Goal: Register for event/course

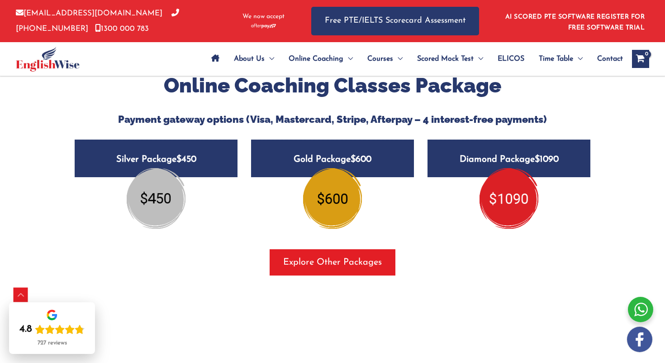
scroll to position [1100, 0]
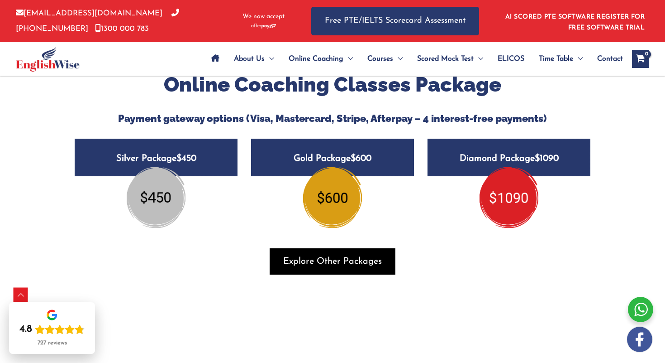
click at [304, 255] on span "Explore Other Packages" at bounding box center [332, 261] width 99 height 13
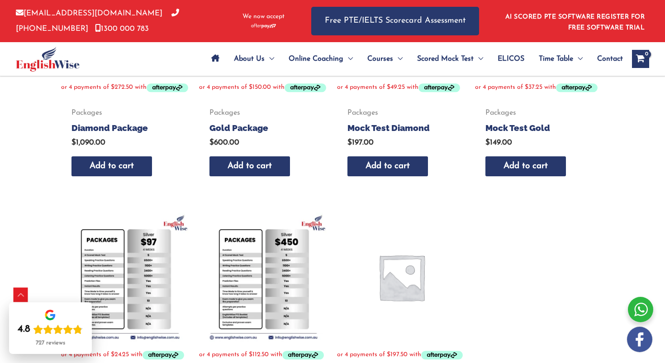
scroll to position [297, 0]
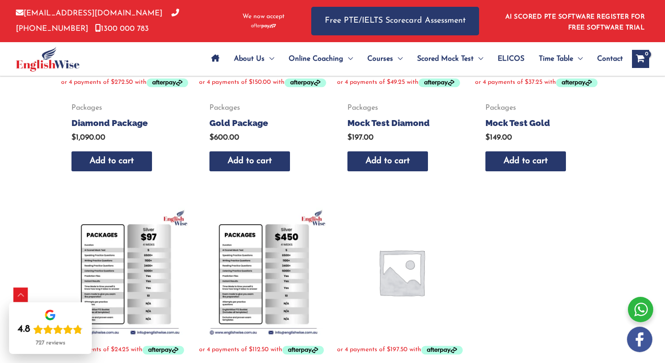
click at [134, 254] on img at bounding box center [125, 271] width 129 height 129
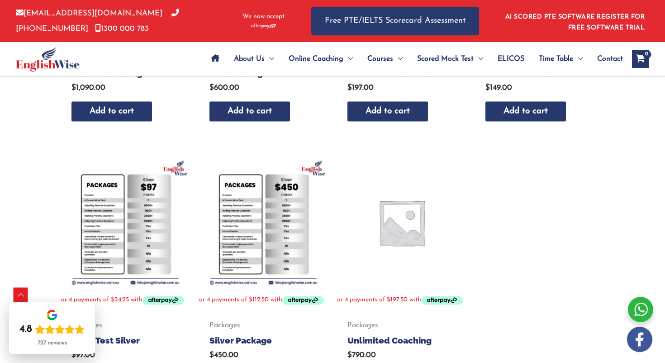
scroll to position [362, 0]
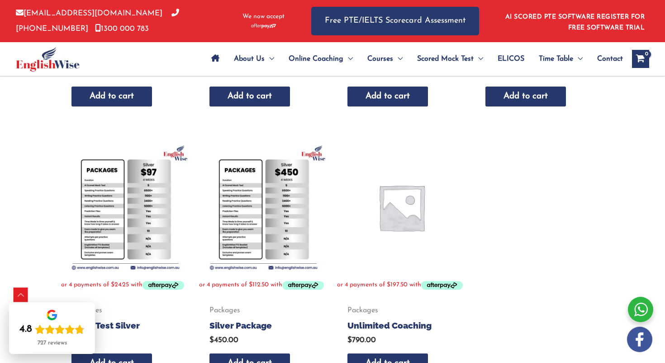
click at [127, 243] on img at bounding box center [125, 207] width 129 height 129
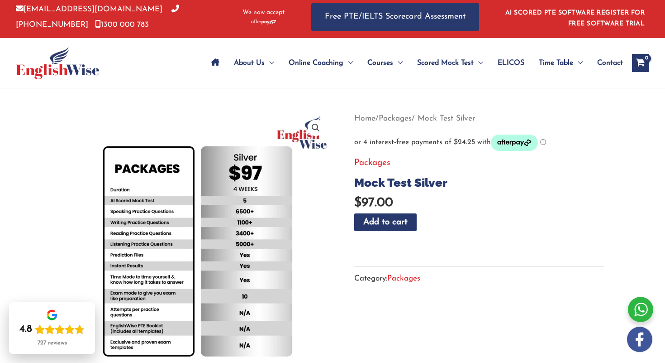
scroll to position [5, 0]
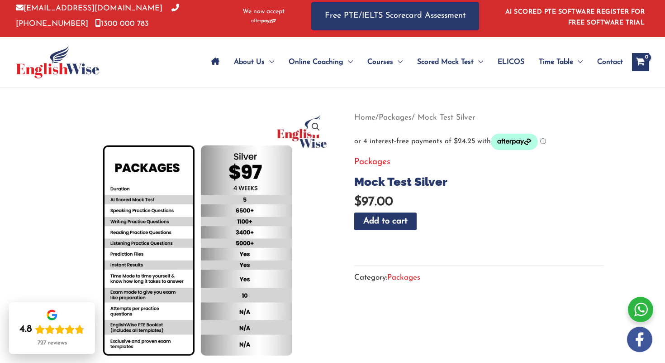
click at [616, 64] on span "Contact" at bounding box center [610, 62] width 26 height 32
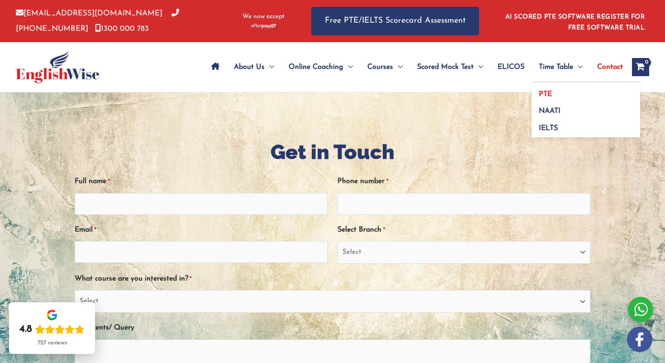
click at [543, 95] on span "PTE" at bounding box center [545, 94] width 13 height 7
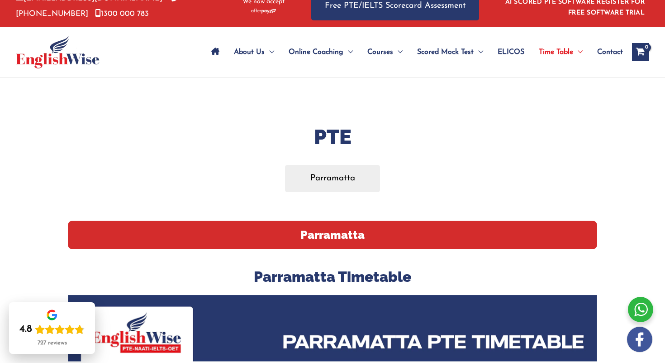
scroll to position [17, 0]
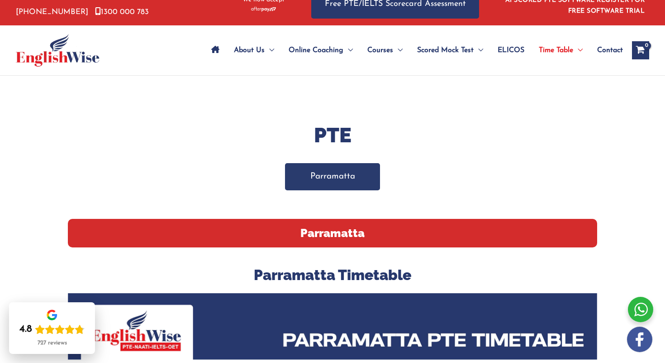
click at [338, 178] on link "Parramatta" at bounding box center [333, 176] width 96 height 27
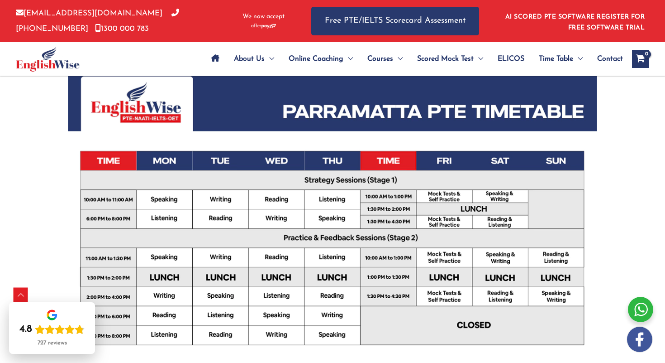
scroll to position [245, 0]
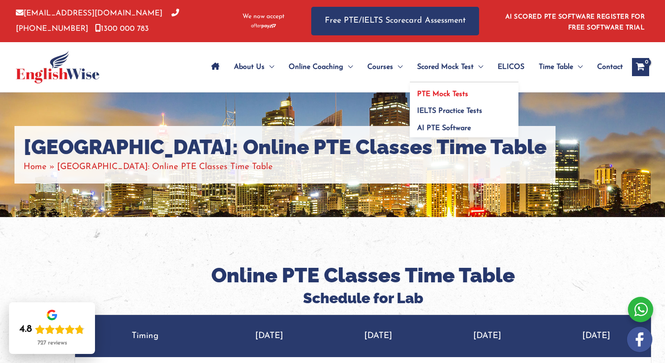
click at [436, 96] on span "PTE Mock Tests" at bounding box center [442, 94] width 51 height 7
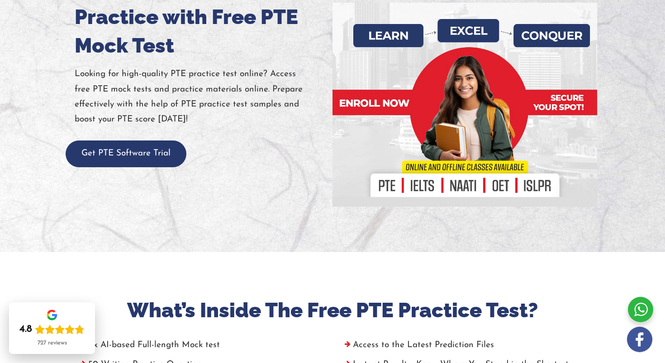
scroll to position [133, 0]
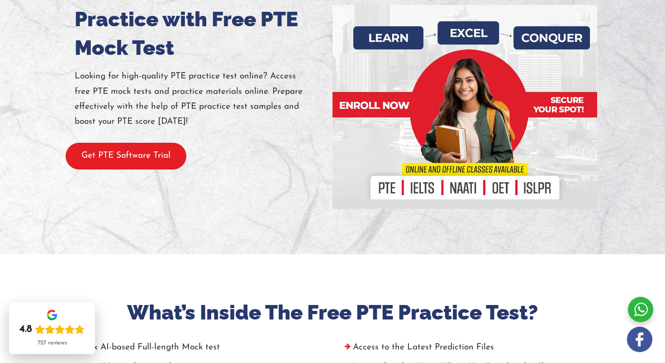
click at [168, 155] on button "Get PTE Software Trial" at bounding box center [126, 156] width 121 height 27
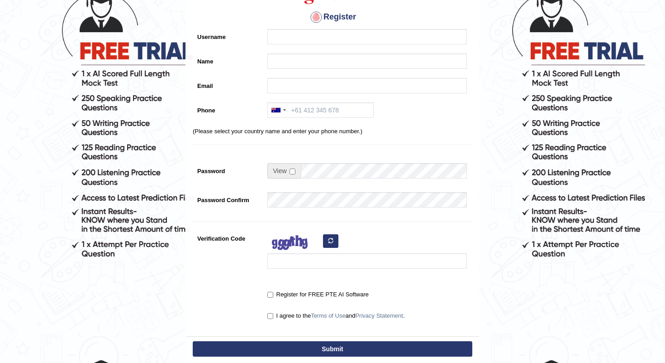
scroll to position [83, 0]
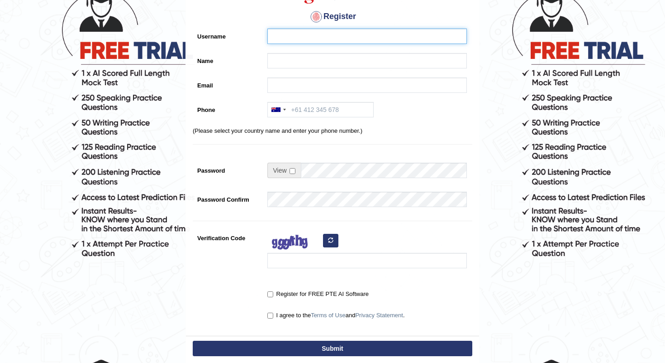
click at [289, 37] on input "Username" at bounding box center [367, 36] width 200 height 15
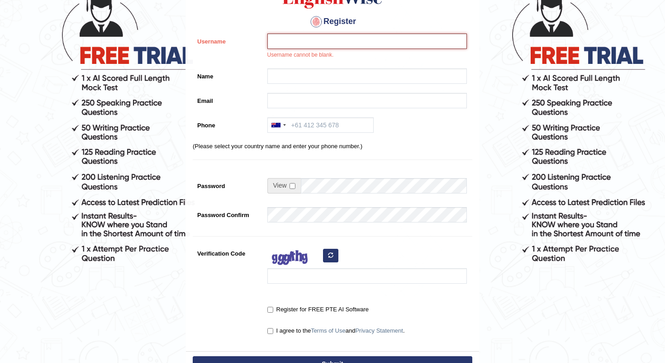
scroll to position [72, 0]
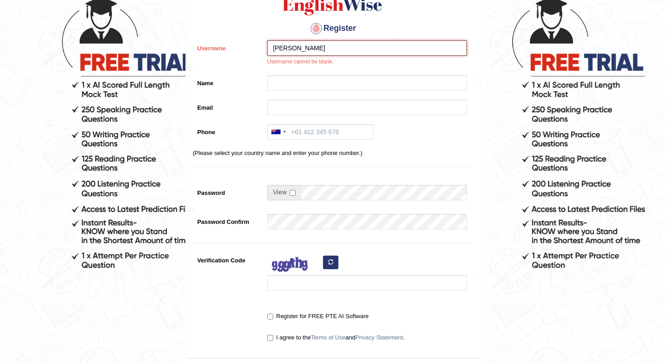
type input "bmadhavan"
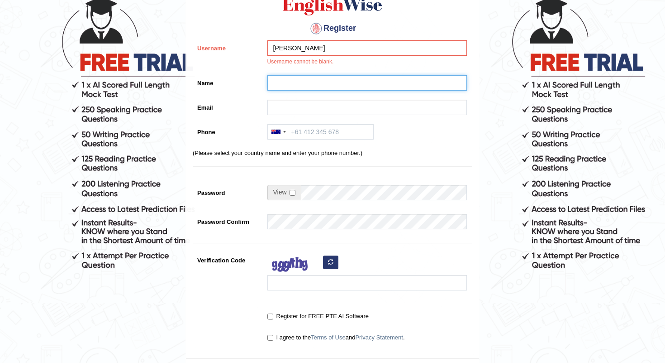
click at [303, 82] on input "Name" at bounding box center [367, 82] width 200 height 15
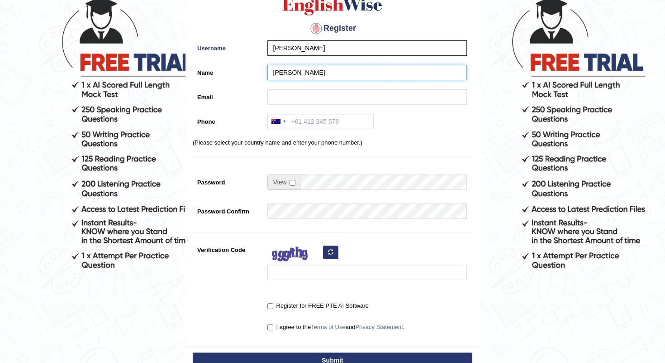
type input "Bhaskara madhavan"
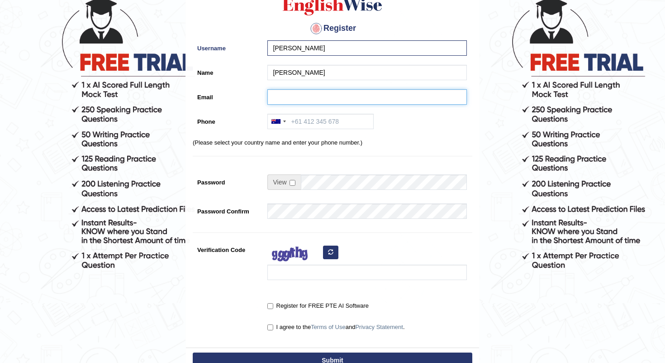
click at [309, 98] on input "Email" at bounding box center [367, 96] width 200 height 15
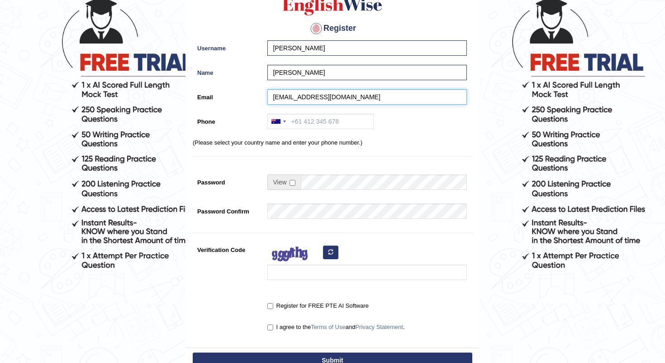
type input "bhadravarma90@gmail.com"
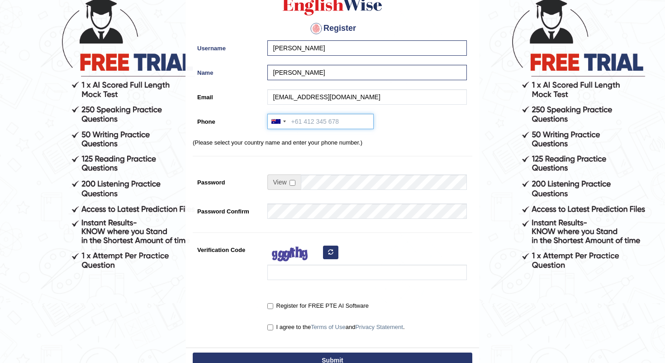
click at [300, 121] on input "Phone" at bounding box center [320, 121] width 106 height 15
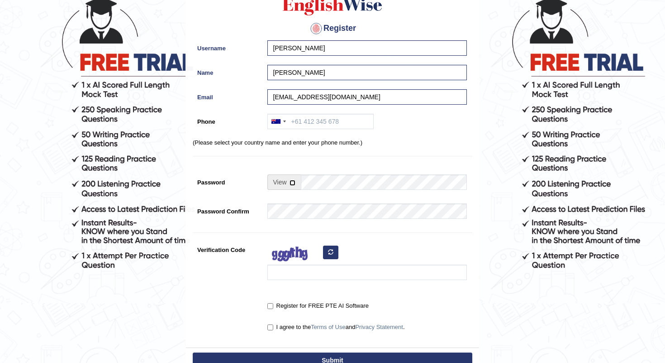
click at [293, 181] on input "checkbox" at bounding box center [293, 183] width 6 height 6
checkbox input "true"
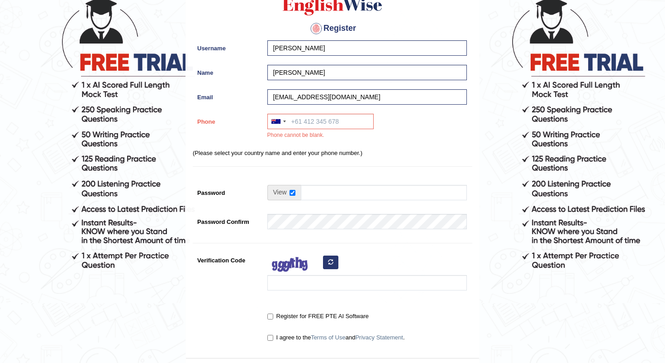
click at [315, 181] on div "Register Username bmadhavan Name Bhaskara madhavan Email bhadravarma90@gmail.co…" at bounding box center [332, 163] width 293 height 388
click at [315, 186] on input "Password" at bounding box center [384, 192] width 166 height 15
type input "Applekey@88"
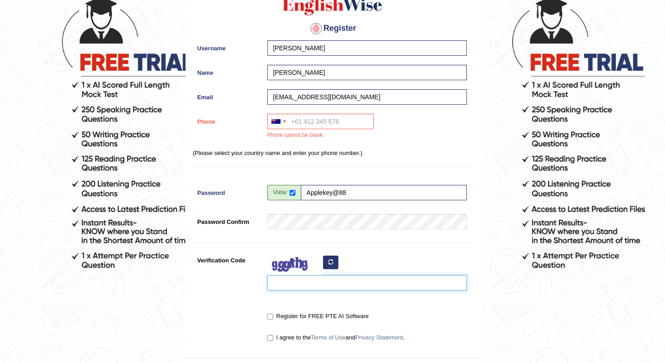
click at [308, 284] on input "Verification Code" at bounding box center [367, 282] width 200 height 15
type input "kiepaa"
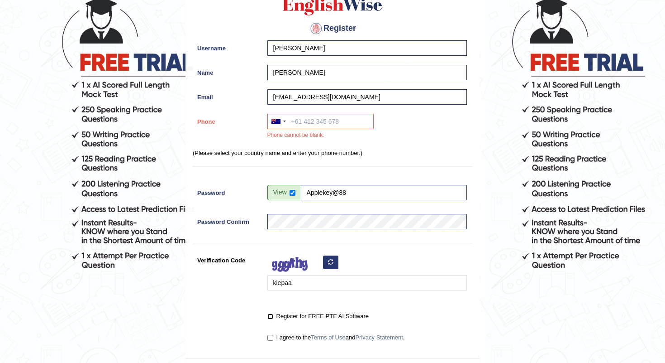
click at [270, 315] on input "Register for FREE PTE AI Software" at bounding box center [270, 316] width 6 height 6
checkbox input "true"
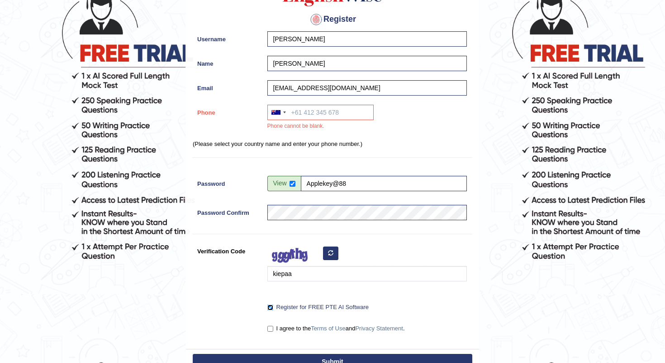
scroll to position [87, 0]
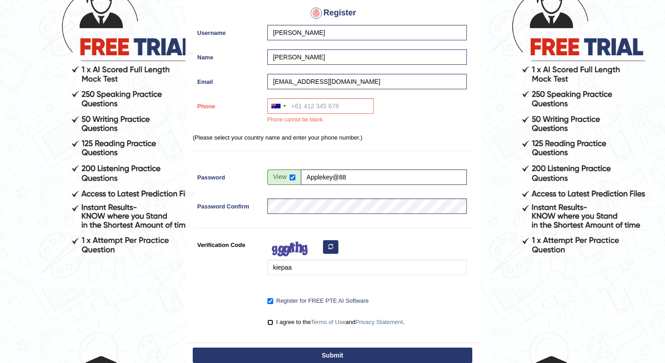
click at [270, 323] on input "I agree to the Terms of Use and Privacy Statement ." at bounding box center [270, 322] width 6 height 6
checkbox input "true"
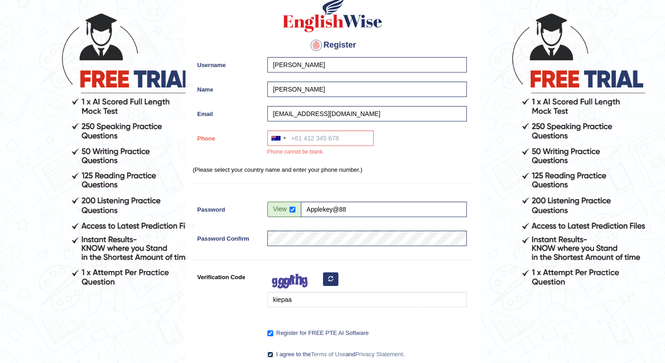
scroll to position [44, 0]
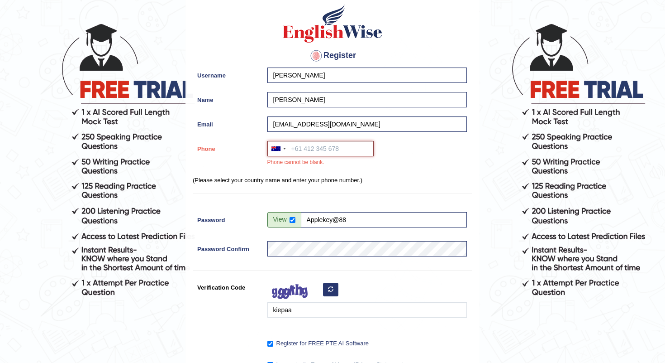
click at [306, 147] on input "Phone" at bounding box center [320, 148] width 106 height 15
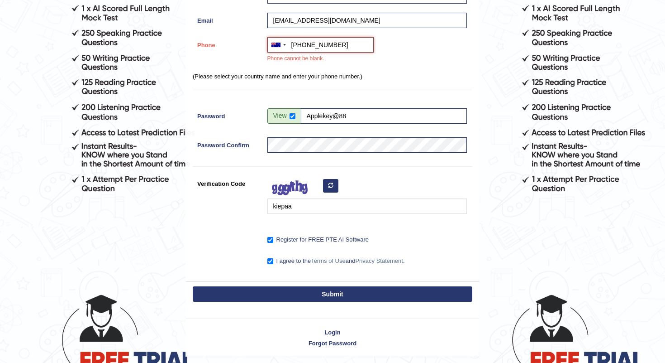
scroll to position [167, 0]
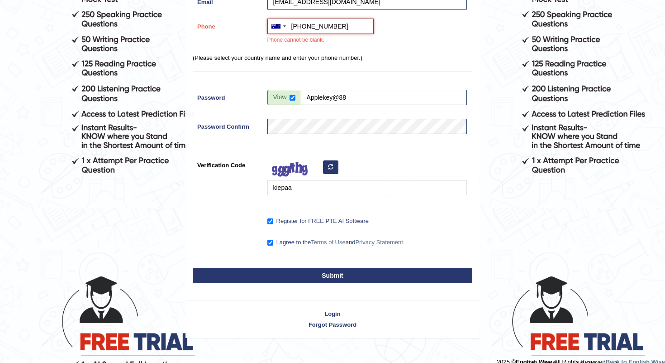
type input "[PHONE_NUMBER]"
click at [294, 270] on button "Submit" at bounding box center [333, 274] width 280 height 15
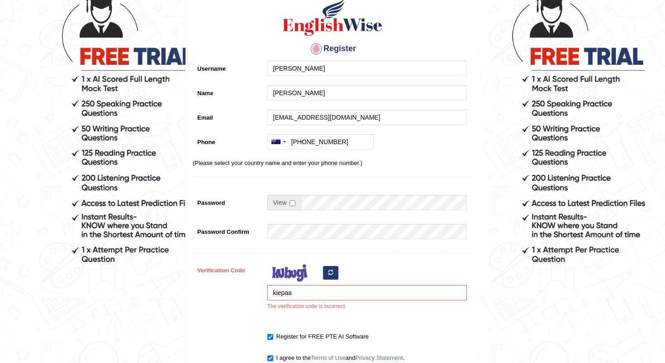
scroll to position [85, 0]
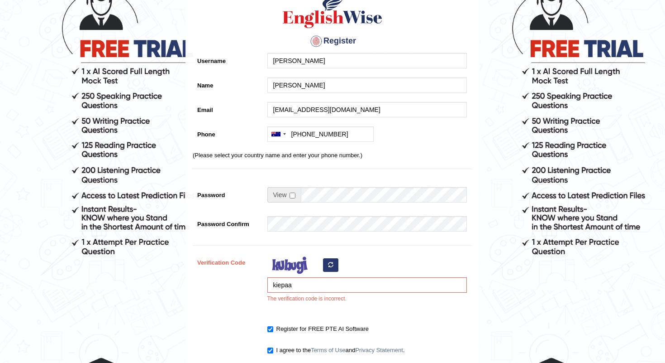
click at [331, 263] on icon "button" at bounding box center [330, 264] width 5 height 5
click at [329, 264] on icon "button" at bounding box center [330, 264] width 5 height 5
drag, startPoint x: 297, startPoint y: 289, endPoint x: 215, endPoint y: 289, distance: 82.4
click at [216, 289] on div "Verification Code kiepaa The verification code is incorrect." at bounding box center [333, 280] width 280 height 53
click at [289, 286] on input "kiepaxisa" at bounding box center [367, 284] width 200 height 15
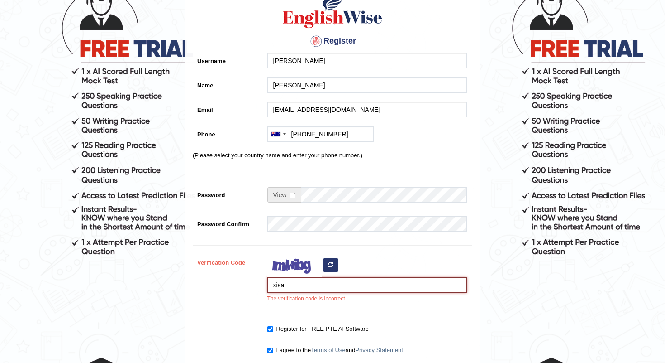
click at [289, 288] on input "xisa" at bounding box center [367, 284] width 200 height 15
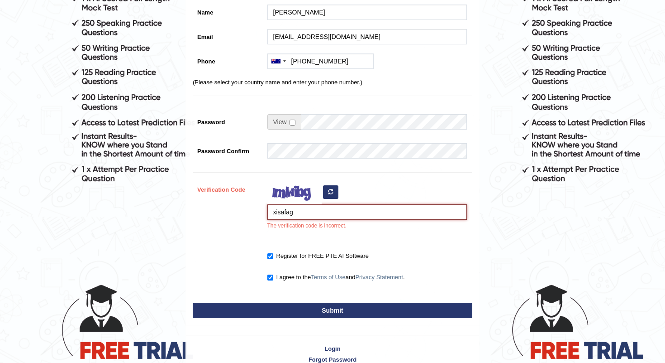
scroll to position [164, 0]
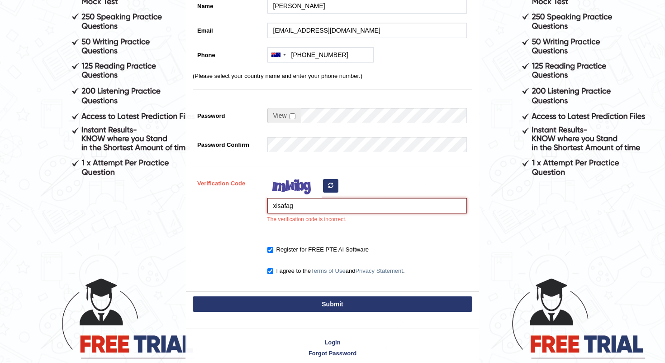
type input "xisafag"
click at [313, 306] on button "Submit" at bounding box center [333, 303] width 280 height 15
type input "+61403806942"
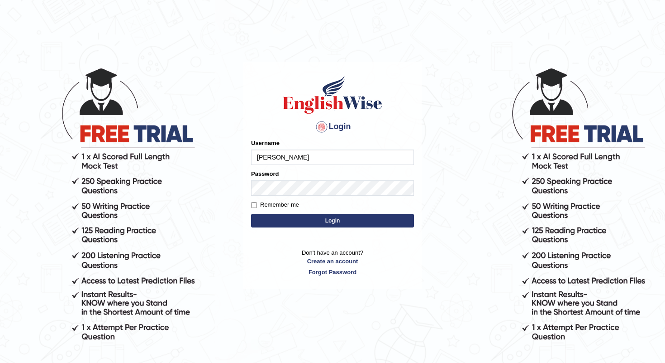
type input "[PERSON_NAME]"
click at [337, 223] on button "Login" at bounding box center [332, 221] width 163 height 14
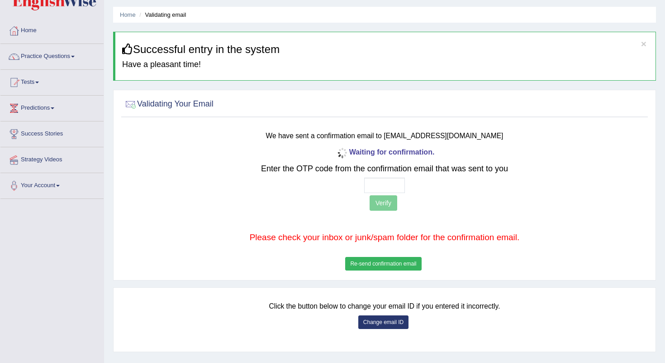
scroll to position [32, 0]
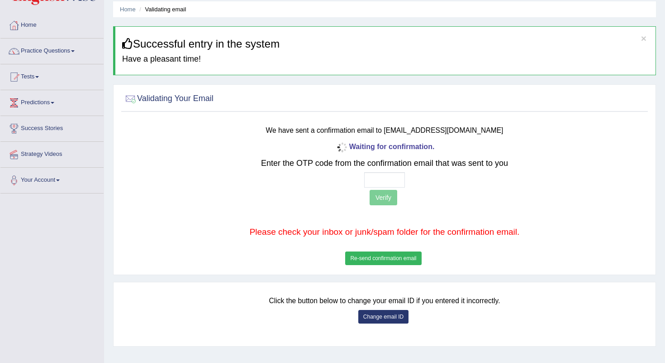
click at [388, 259] on button "Re-send confirmation email" at bounding box center [383, 258] width 76 height 14
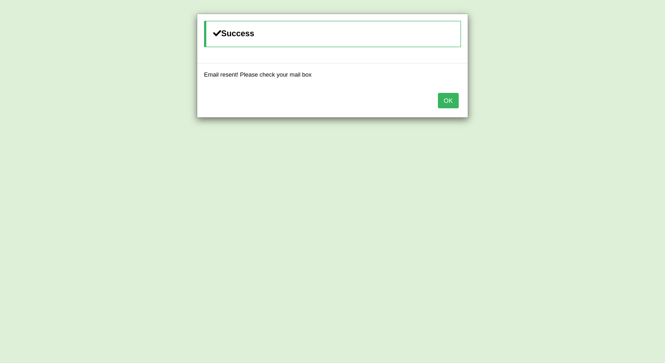
click at [448, 101] on button "OK" at bounding box center [448, 100] width 21 height 15
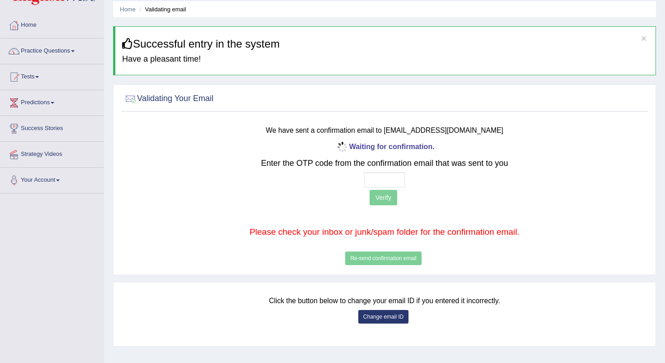
scroll to position [37, 0]
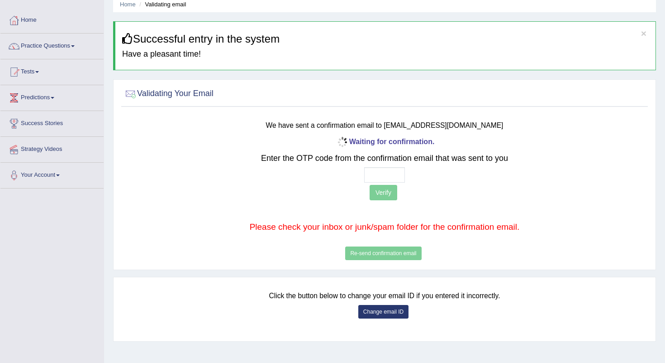
click at [388, 310] on button "Change email ID" at bounding box center [383, 312] width 50 height 14
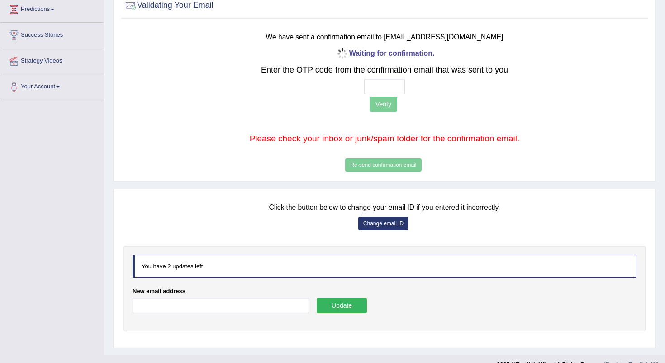
scroll to position [140, 0]
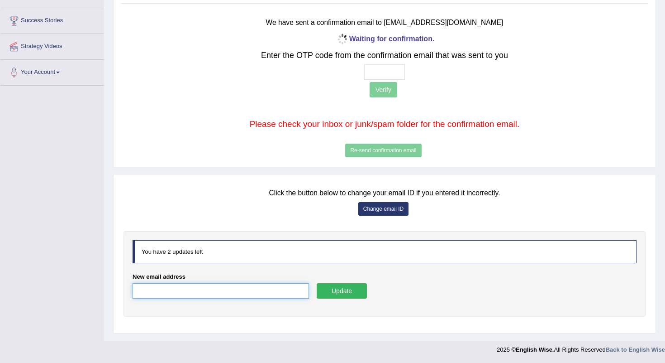
click at [285, 283] on input "New email address" at bounding box center [221, 290] width 177 height 15
type input "bhadravarma90@gmail.com"
click at [358, 286] on button "Update" at bounding box center [342, 290] width 50 height 15
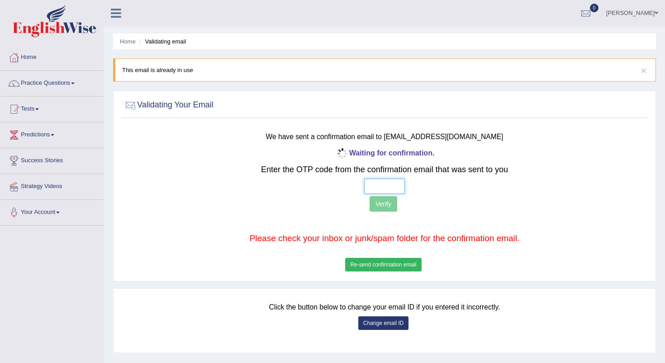
click at [396, 184] on input "text" at bounding box center [384, 185] width 41 height 15
type input "4 3 2 6"
click at [391, 201] on button "Verify" at bounding box center [384, 203] width 28 height 15
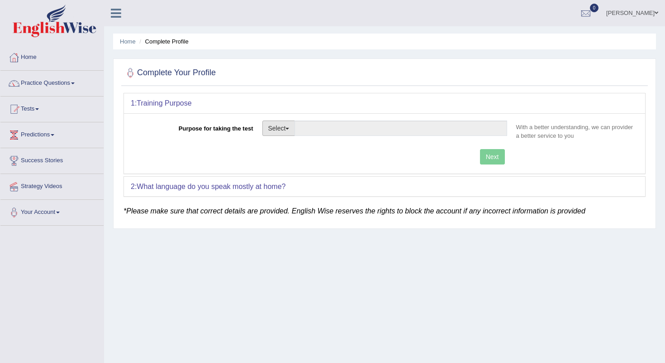
click at [290, 123] on button "Select" at bounding box center [279, 127] width 33 height 15
click at [296, 154] on link "Permanent Residency" at bounding box center [303, 159] width 81 height 12
type input "Permanent Residency"
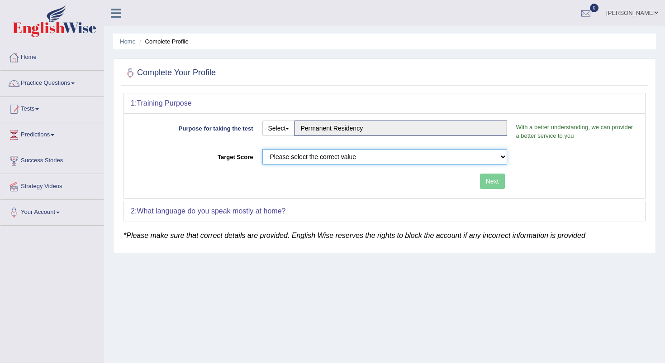
click at [296, 154] on select "Please select the correct value 50 (6 bands) 58 (6.5 bands) 65 (7 bands) 79 (8 …" at bounding box center [385, 156] width 245 height 15
select select "79"
click at [263, 149] on select "Please select the correct value 50 (6 bands) 58 (6.5 bands) 65 (7 bands) 79 (8 …" at bounding box center [385, 156] width 245 height 15
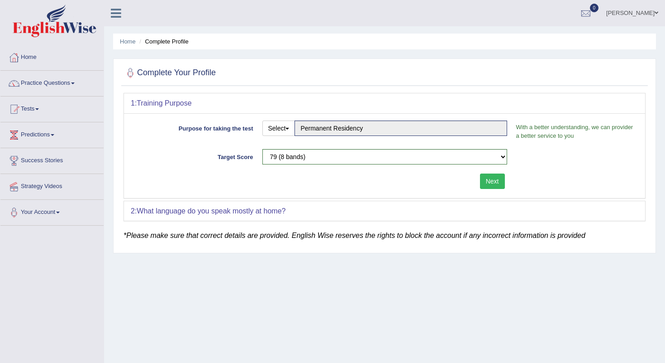
click at [494, 183] on button "Next" at bounding box center [492, 180] width 25 height 15
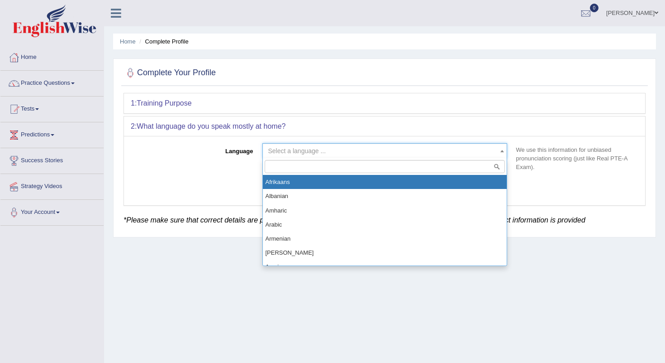
click at [477, 155] on span "Select a language ..." at bounding box center [382, 150] width 228 height 9
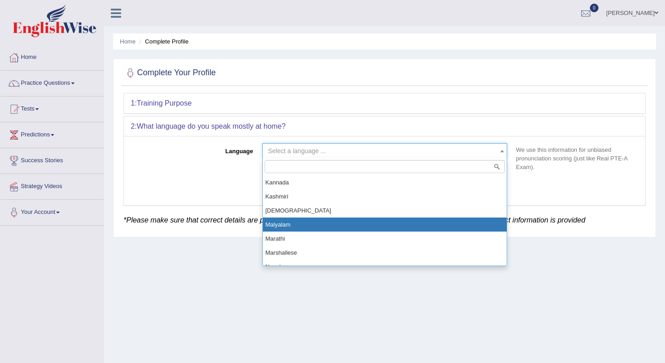
scroll to position [435, 0]
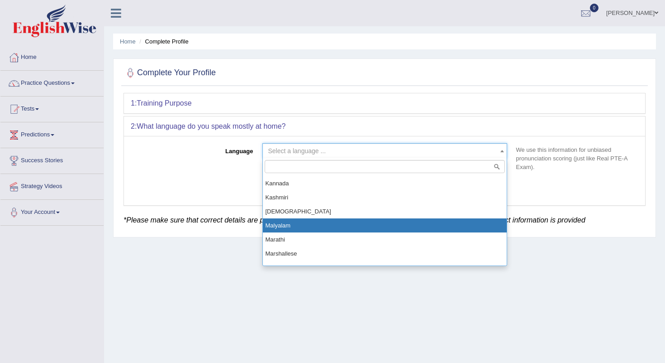
select select "Malyalam"
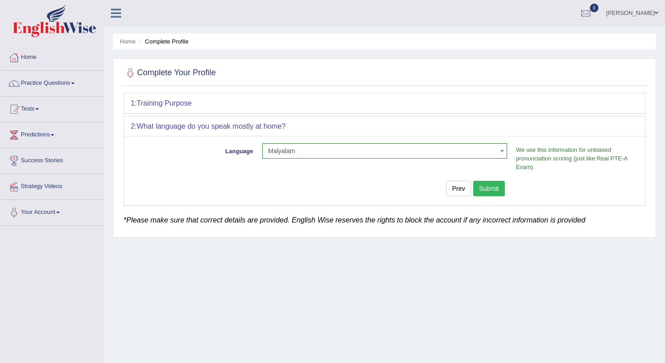
click at [491, 188] on button "Submit" at bounding box center [489, 188] width 32 height 15
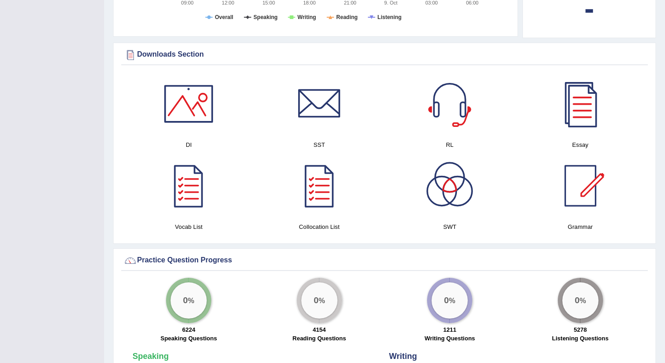
scroll to position [452, 0]
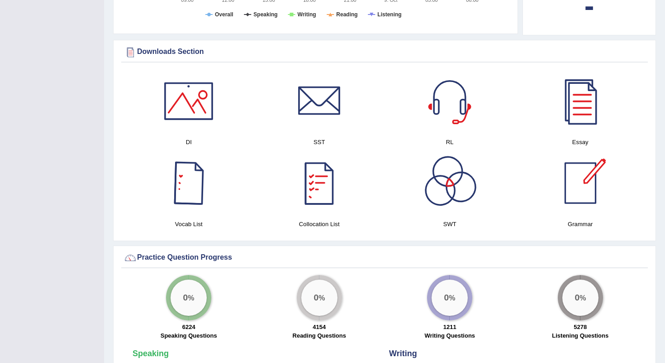
click at [186, 189] on div at bounding box center [188, 182] width 63 height 63
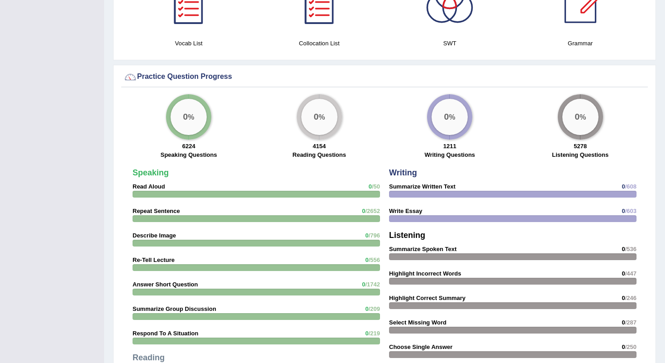
scroll to position [630, 0]
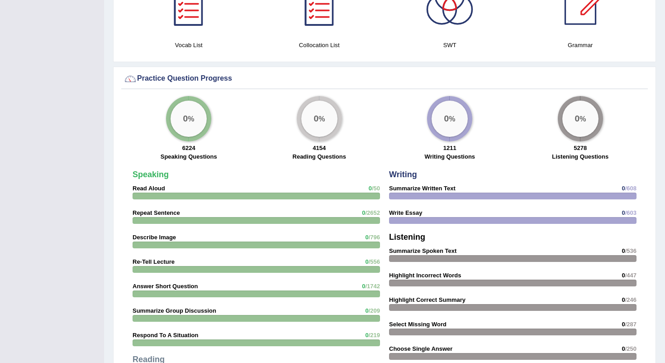
click at [181, 122] on div "0 %" at bounding box center [189, 118] width 36 height 36
click at [132, 81] on div at bounding box center [131, 79] width 14 height 14
click at [162, 194] on div at bounding box center [257, 195] width 248 height 7
click at [151, 176] on strong "Speaking" at bounding box center [151, 174] width 36 height 9
click at [193, 113] on div "0 %" at bounding box center [189, 118] width 36 height 36
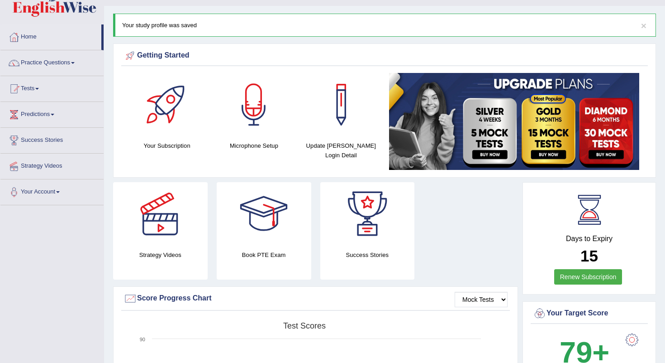
scroll to position [1, 0]
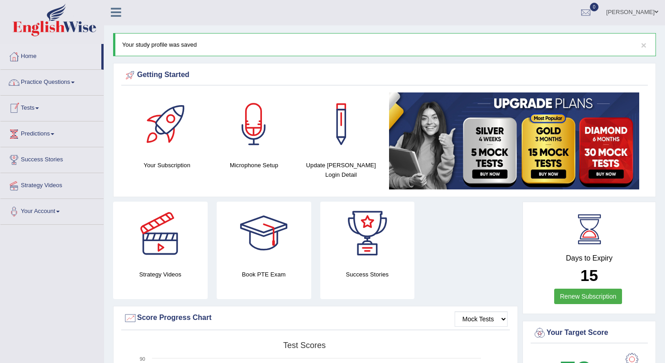
click at [39, 108] on span at bounding box center [37, 108] width 4 height 2
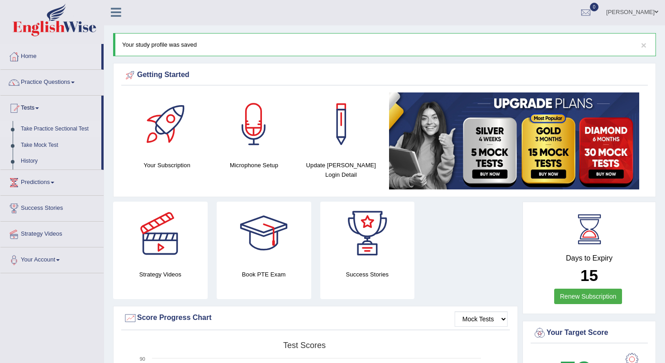
click at [48, 127] on link "Take Practice Sectional Test" at bounding box center [59, 129] width 85 height 16
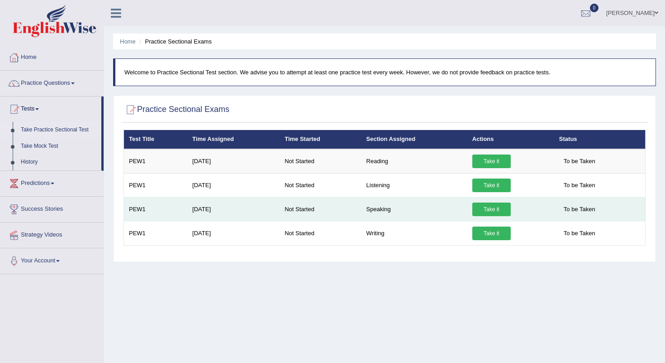
click at [490, 209] on link "Take it" at bounding box center [492, 209] width 38 height 14
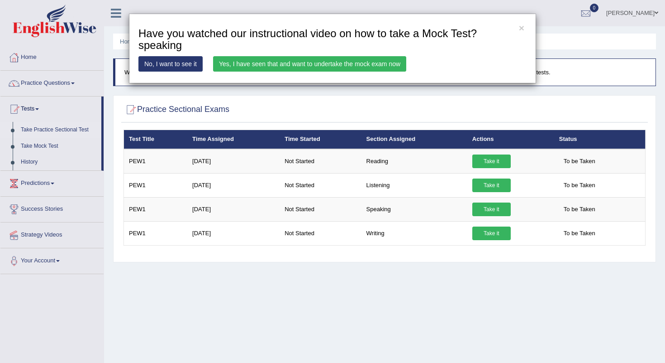
click at [180, 63] on link "No, I want to see it" at bounding box center [170, 63] width 64 height 15
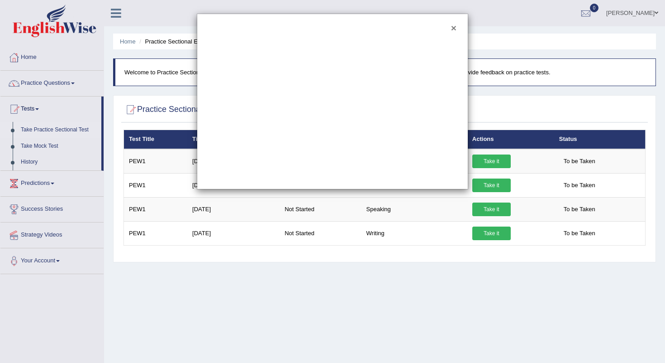
click at [456, 29] on button "×" at bounding box center [453, 28] width 5 height 10
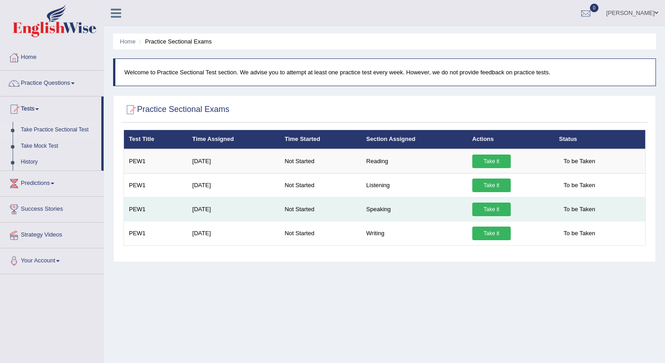
click at [492, 210] on link "Take it" at bounding box center [492, 209] width 38 height 14
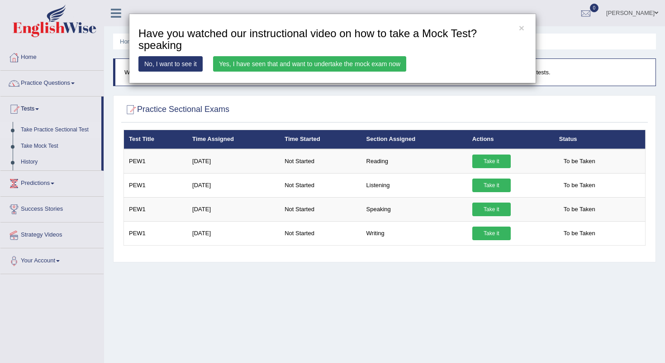
click at [363, 63] on link "Yes, I have seen that and want to undertake the mock exam now" at bounding box center [309, 63] width 193 height 15
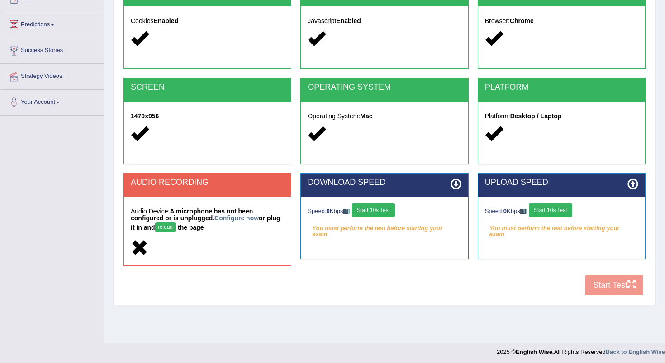
scroll to position [113, 0]
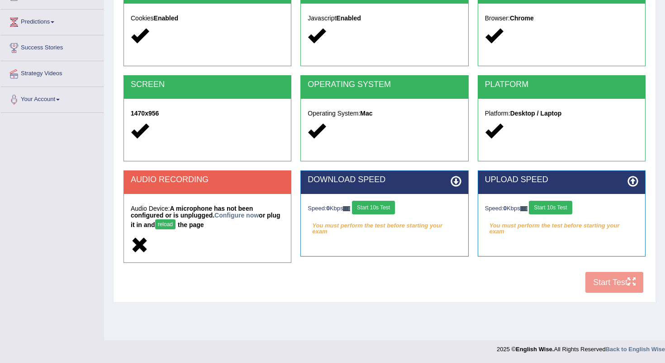
click at [385, 210] on button "Start 10s Test" at bounding box center [373, 208] width 43 height 14
click at [554, 206] on button "Start 10s Test" at bounding box center [550, 208] width 43 height 14
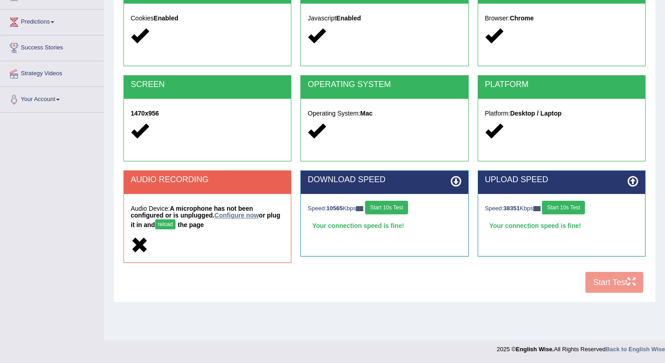
click at [236, 214] on link "Configure now" at bounding box center [237, 214] width 44 height 7
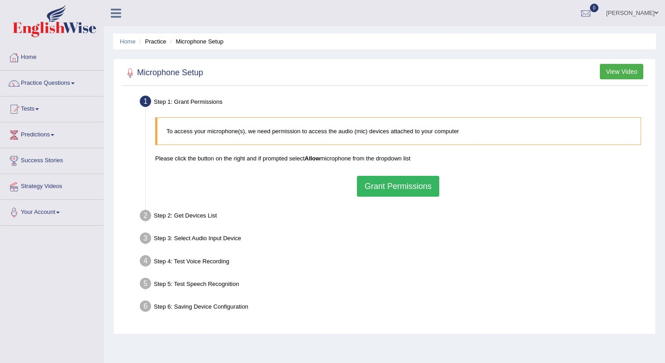
click at [398, 186] on button "Grant Permissions" at bounding box center [398, 186] width 82 height 21
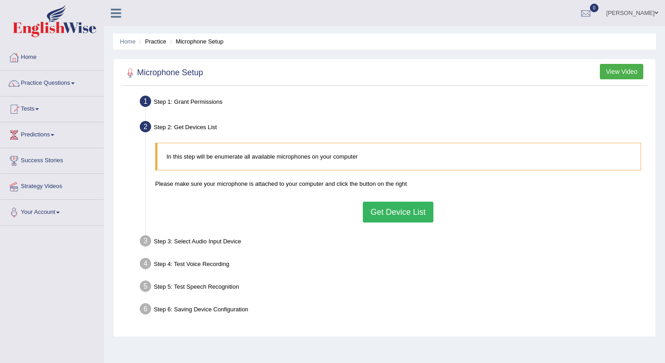
click at [392, 213] on button "Get Device List" at bounding box center [398, 211] width 71 height 21
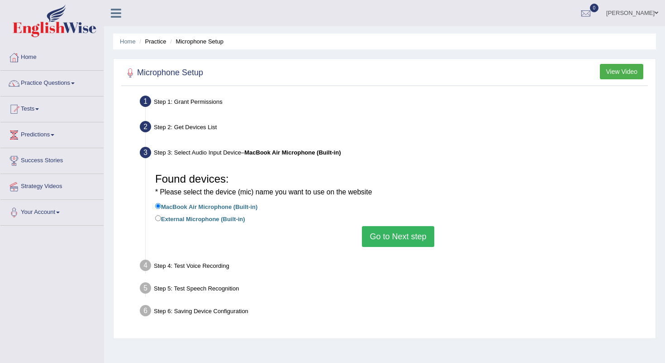
click at [390, 240] on button "Go to Next step" at bounding box center [398, 236] width 72 height 21
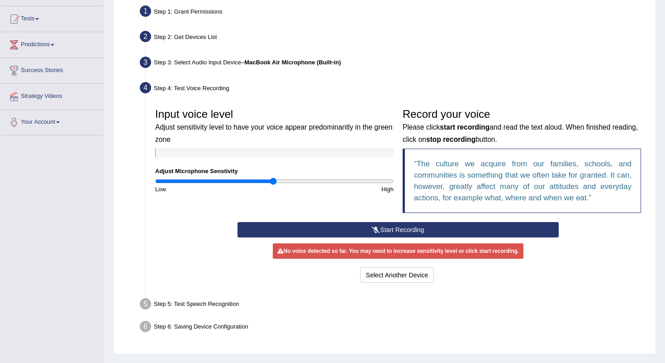
scroll to position [93, 0]
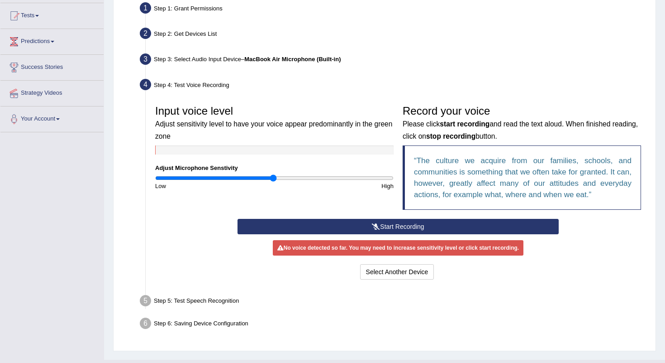
click at [400, 226] on button "Start Recording" at bounding box center [398, 226] width 321 height 15
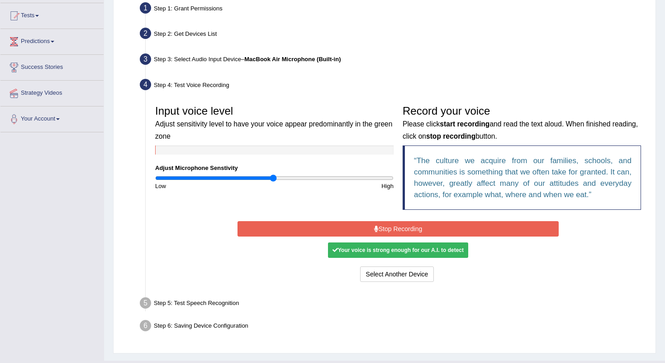
click at [398, 231] on button "Stop Recording" at bounding box center [398, 228] width 321 height 15
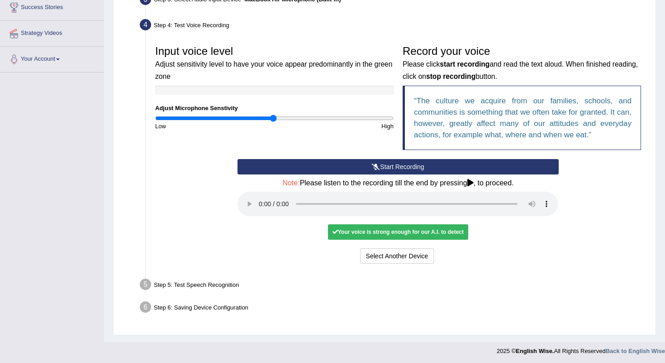
scroll to position [155, 0]
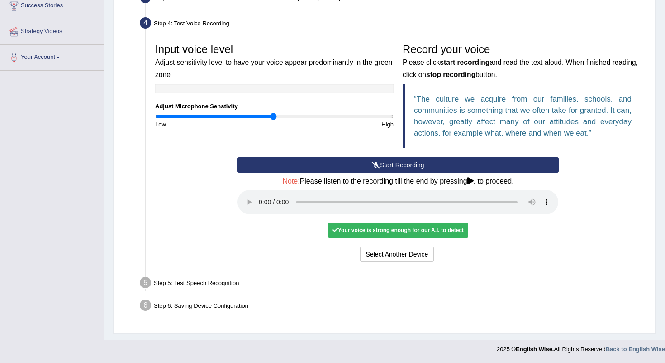
click at [170, 284] on div "Step 5: Test Speech Recognition" at bounding box center [394, 284] width 516 height 20
click at [145, 282] on li "Step 5: Test Speech Recognition Text to read The culture we acquire from our fa…" at bounding box center [394, 284] width 504 height 20
click at [445, 256] on button "Voice is ok. Go to Next step" at bounding box center [437, 253] width 90 height 15
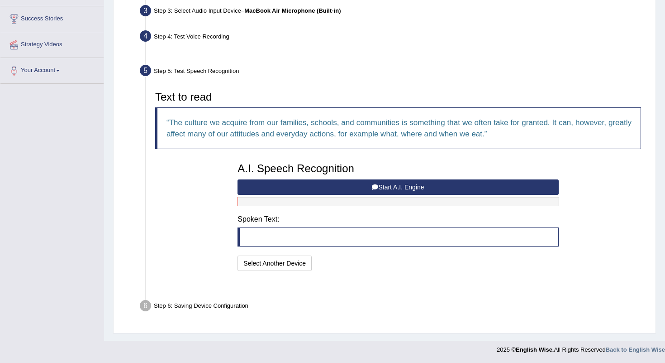
scroll to position [119, 0]
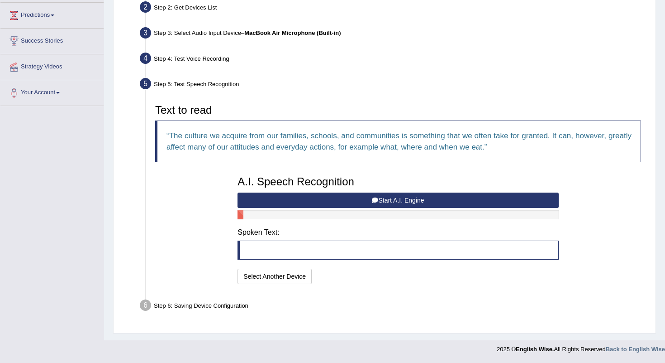
click at [398, 201] on button "Start A.I. Engine" at bounding box center [398, 199] width 321 height 15
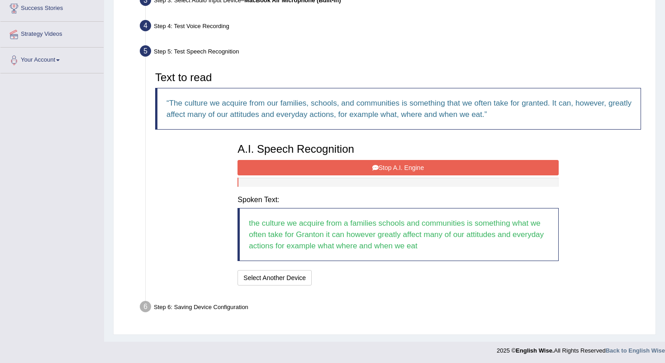
scroll to position [153, 0]
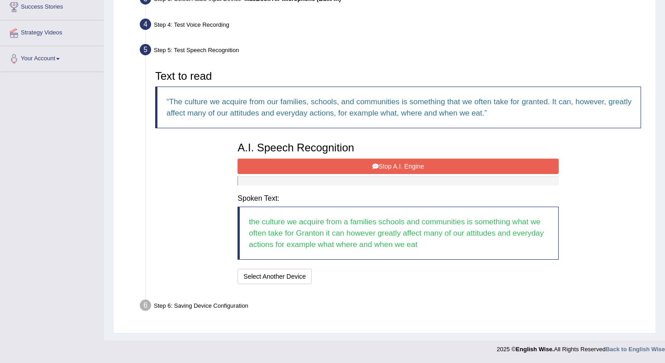
click at [418, 163] on button "Stop A.I. Engine" at bounding box center [398, 165] width 321 height 15
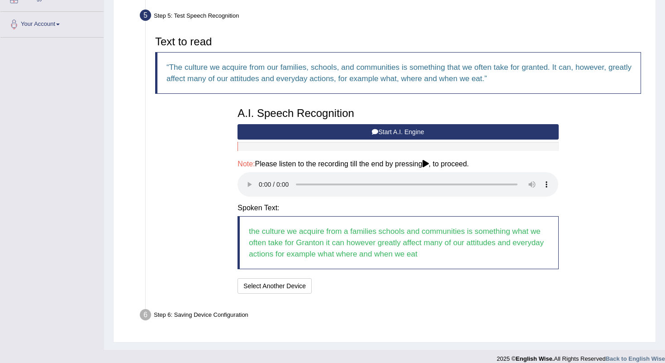
scroll to position [197, 0]
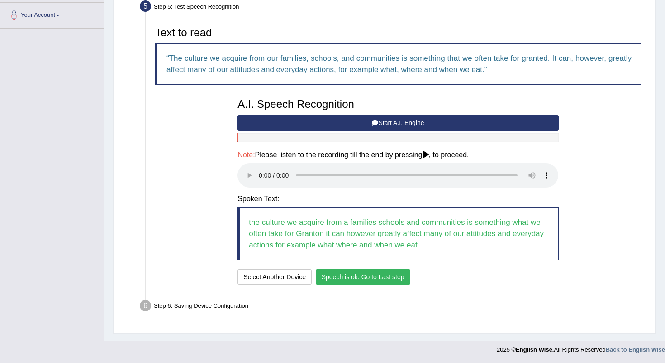
click at [397, 125] on button "Start A.I. Engine" at bounding box center [398, 122] width 321 height 15
click at [221, 306] on div "Step 6: Saving Device Configuration" at bounding box center [394, 307] width 516 height 20
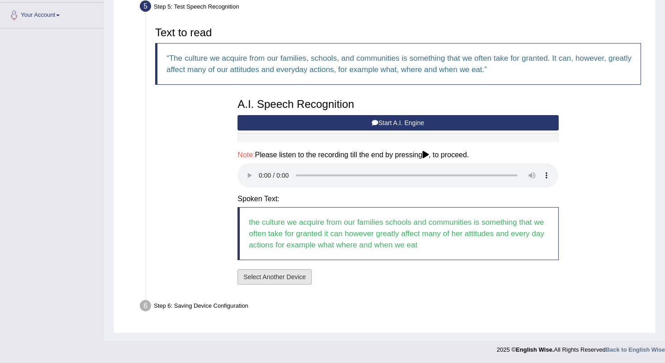
click at [277, 277] on button "Select Another Device" at bounding box center [275, 276] width 74 height 15
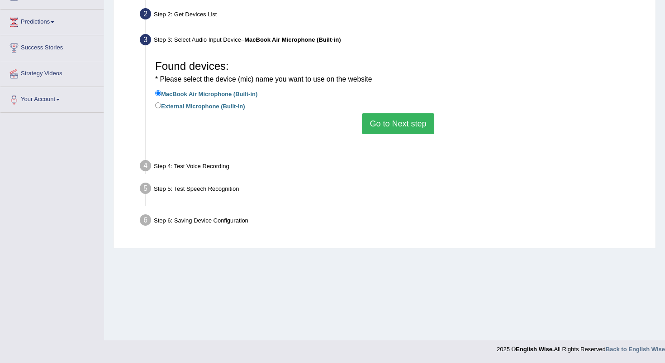
scroll to position [113, 0]
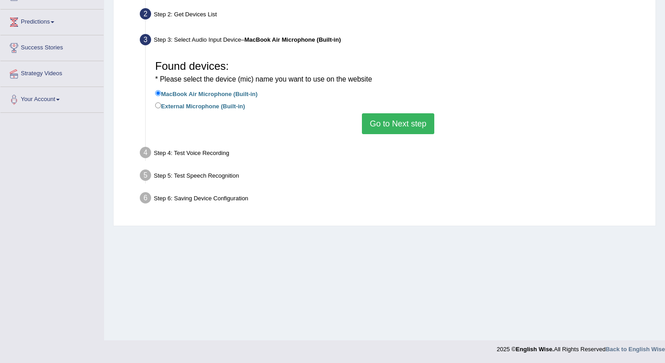
click at [414, 125] on button "Go to Next step" at bounding box center [398, 123] width 72 height 21
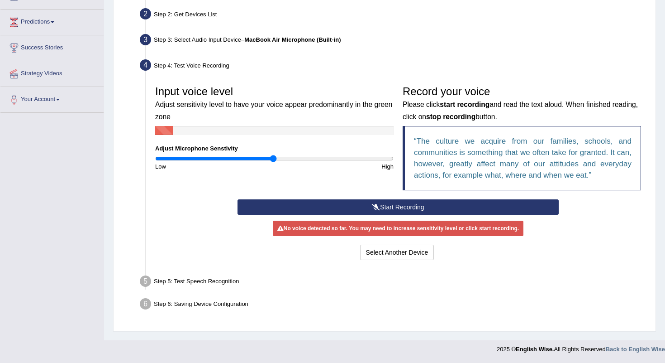
click at [385, 208] on button "Start Recording" at bounding box center [398, 206] width 321 height 15
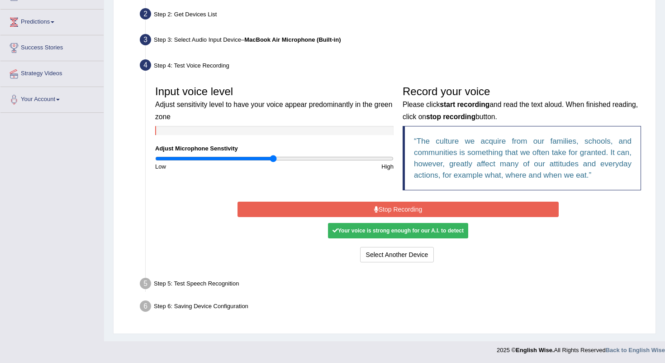
click at [409, 201] on button "Stop Recording" at bounding box center [398, 208] width 321 height 15
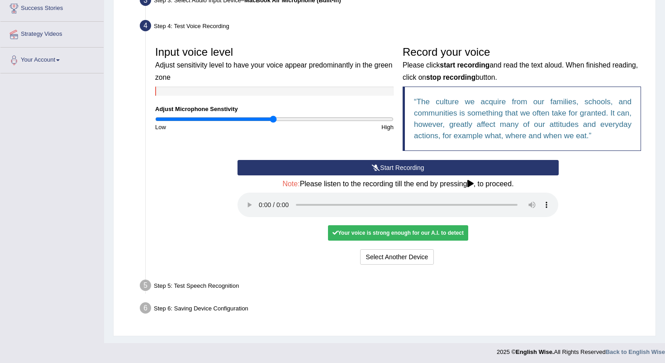
scroll to position [155, 0]
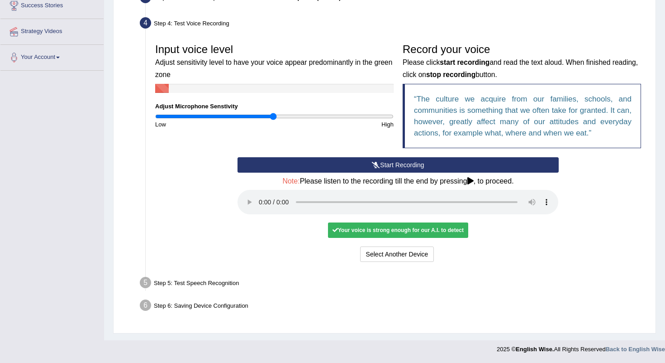
click at [147, 281] on li "Step 5: Test Speech Recognition Text to read The culture we acquire from our fa…" at bounding box center [394, 284] width 504 height 20
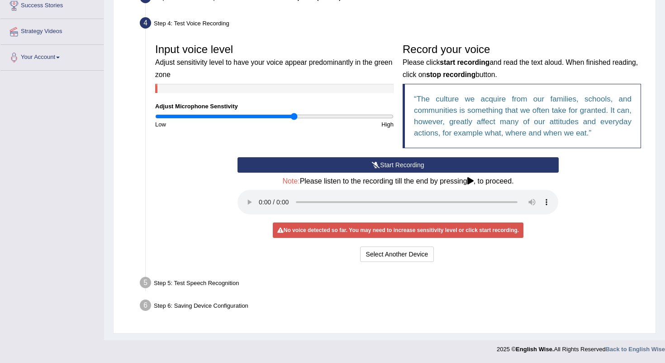
drag, startPoint x: 273, startPoint y: 115, endPoint x: 293, endPoint y: 115, distance: 20.4
click at [293, 115] on input "range" at bounding box center [274, 116] width 239 height 7
drag, startPoint x: 293, startPoint y: 115, endPoint x: 269, endPoint y: 115, distance: 24.0
type input "0.96"
click at [269, 115] on input "range" at bounding box center [274, 116] width 239 height 7
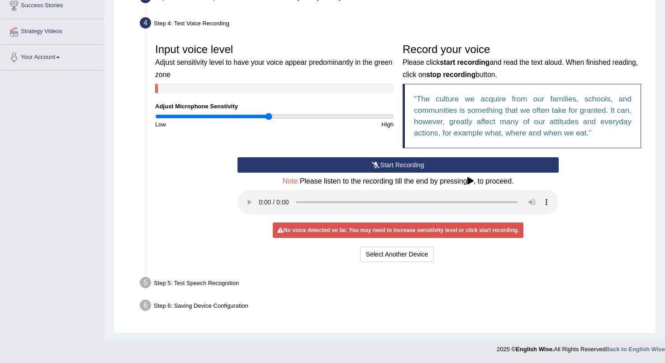
click at [370, 164] on button "Start Recording" at bounding box center [398, 164] width 321 height 15
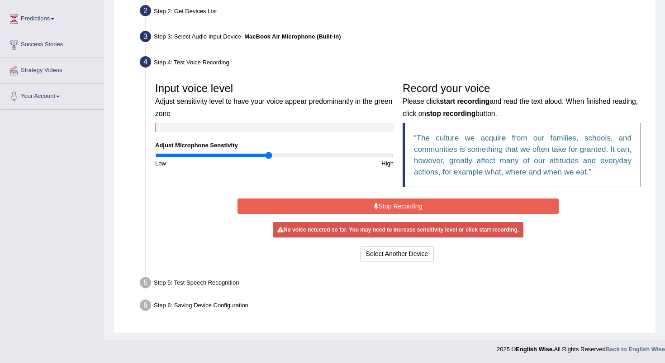
scroll to position [113, 0]
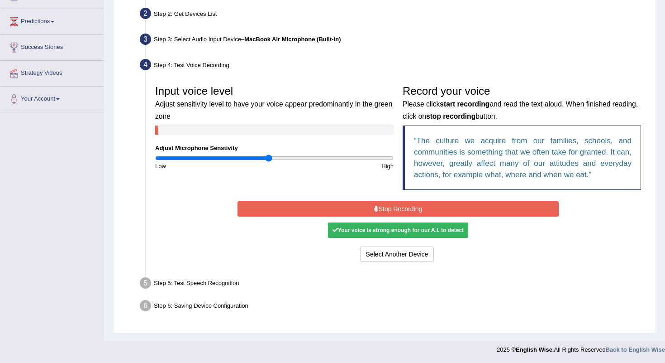
click at [422, 206] on button "Stop Recording" at bounding box center [398, 208] width 321 height 15
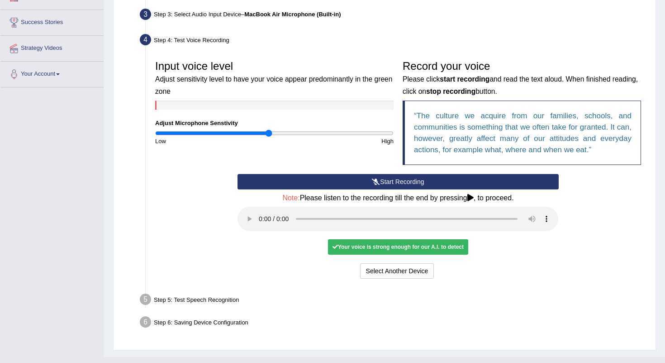
scroll to position [155, 0]
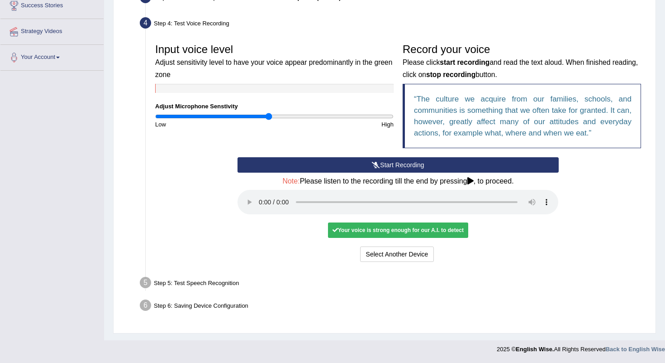
click at [145, 285] on li "Step 5: Test Speech Recognition Text to read The culture we acquire from our fa…" at bounding box center [394, 284] width 504 height 20
click at [175, 285] on div "Step 5: Test Speech Recognition" at bounding box center [394, 284] width 516 height 20
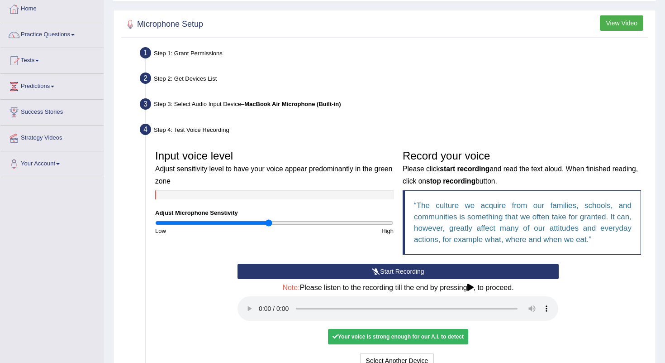
scroll to position [0, 0]
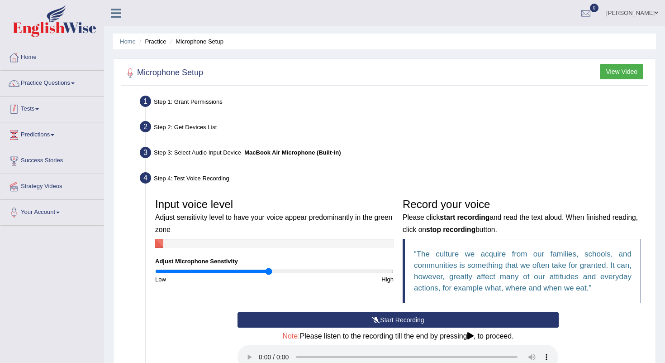
click at [38, 107] on link "Tests" at bounding box center [51, 107] width 103 height 23
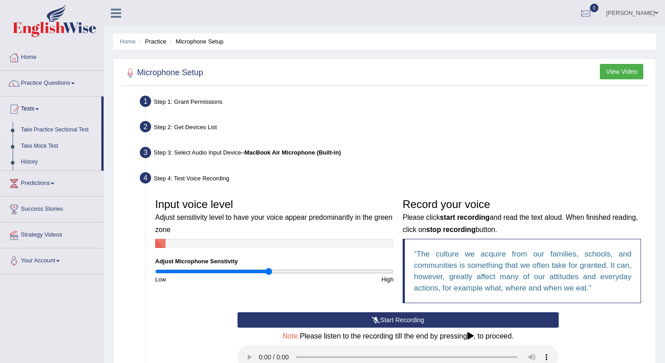
click at [41, 134] on link "Take Practice Sectional Test" at bounding box center [59, 130] width 85 height 16
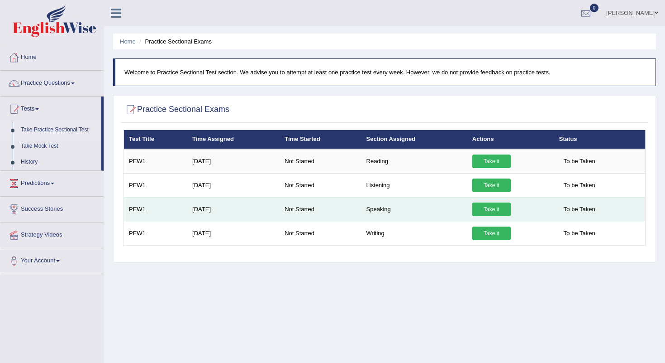
click at [501, 203] on link "Take it" at bounding box center [492, 209] width 38 height 14
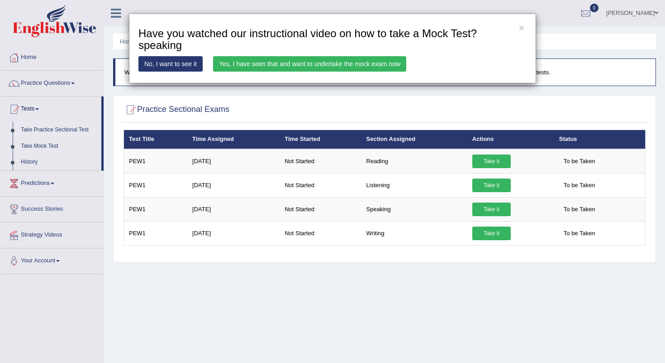
click at [332, 69] on link "Yes, I have seen that and want to undertake the mock exam now" at bounding box center [309, 63] width 193 height 15
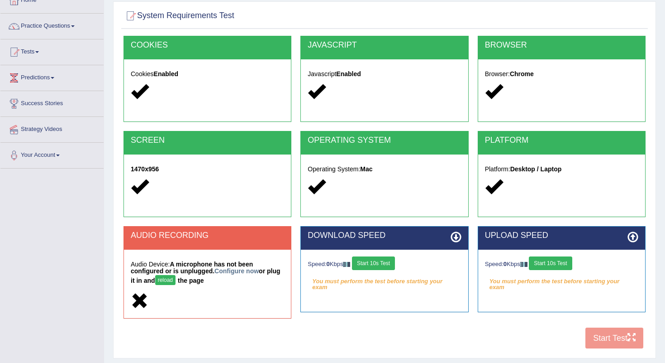
scroll to position [113, 0]
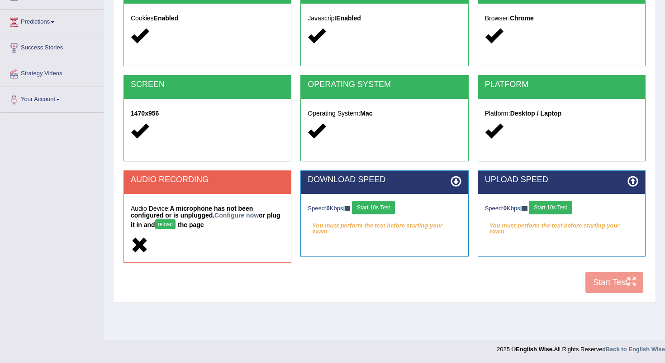
click at [168, 223] on button "reload" at bounding box center [165, 224] width 20 height 10
click at [239, 217] on link "Configure now" at bounding box center [237, 214] width 44 height 7
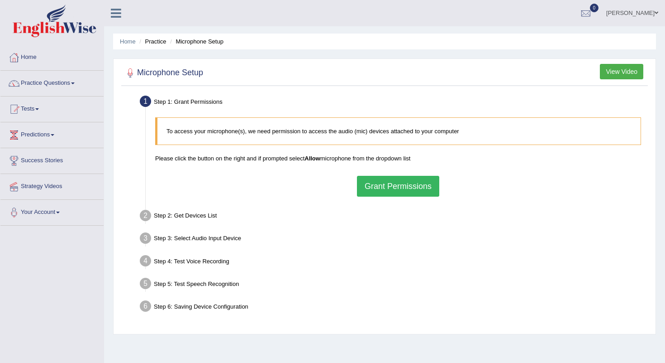
click at [432, 186] on button "Grant Permissions" at bounding box center [398, 186] width 82 height 21
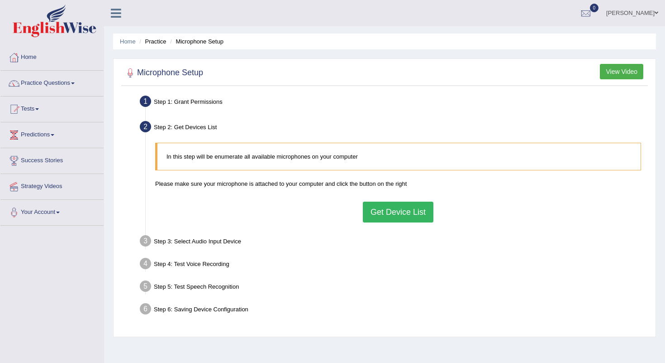
click at [391, 212] on button "Get Device List" at bounding box center [398, 211] width 71 height 21
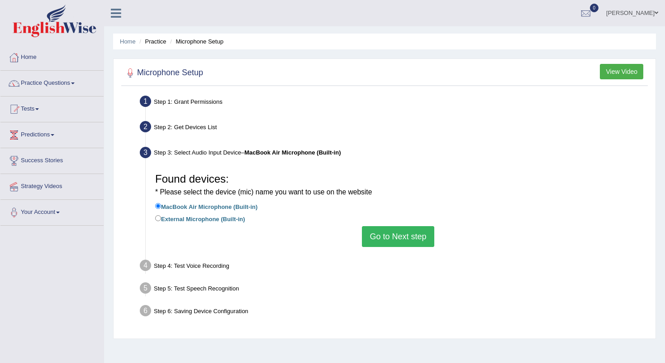
click at [394, 236] on button "Go to Next step" at bounding box center [398, 236] width 72 height 21
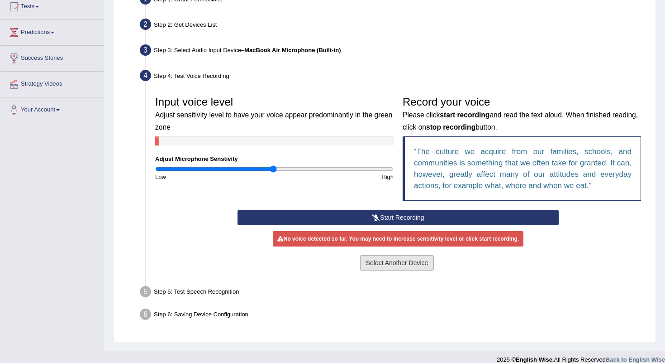
scroll to position [108, 0]
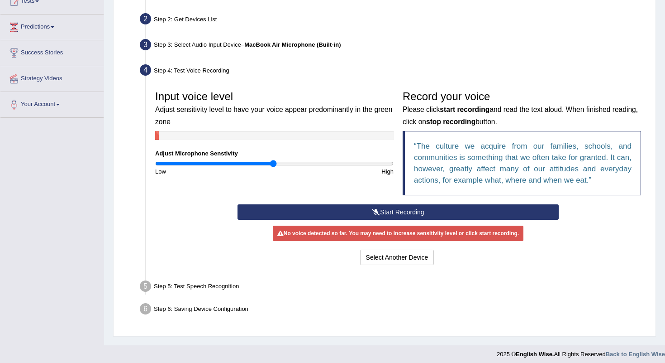
click at [394, 215] on button "Start Recording" at bounding box center [398, 211] width 321 height 15
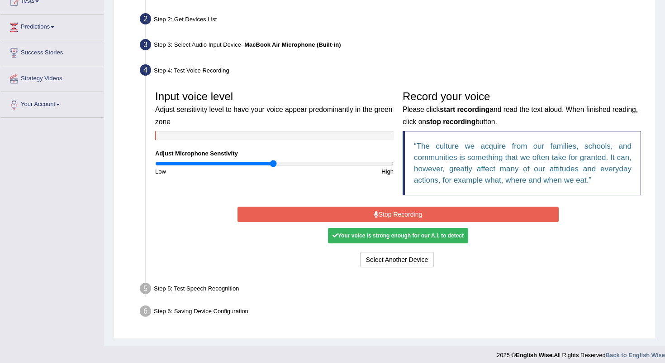
click at [410, 212] on button "Stop Recording" at bounding box center [398, 213] width 321 height 15
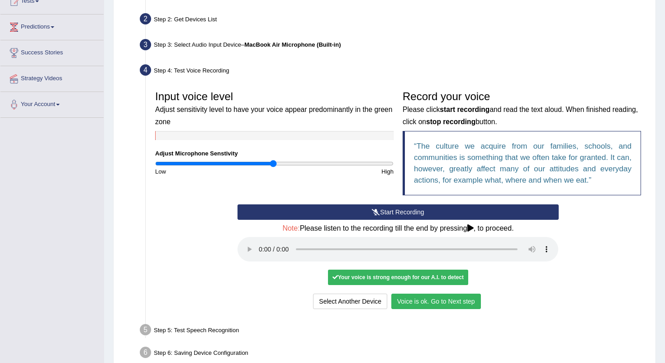
click at [456, 299] on button "Voice is ok. Go to Next step" at bounding box center [437, 300] width 90 height 15
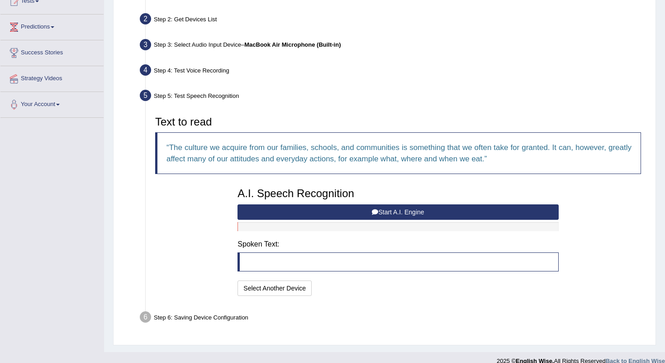
click at [418, 212] on button "Start A.I. Engine" at bounding box center [398, 211] width 321 height 15
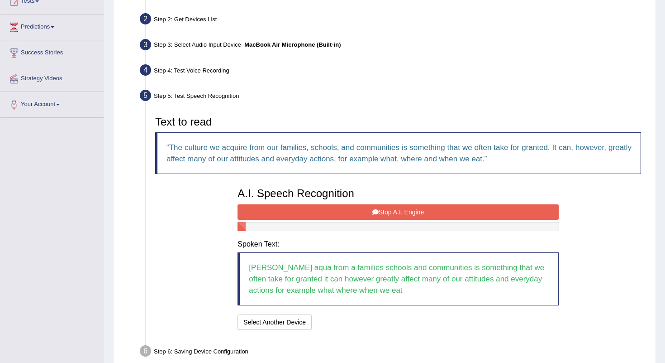
click at [418, 213] on button "Stop A.I. Engine" at bounding box center [398, 211] width 321 height 15
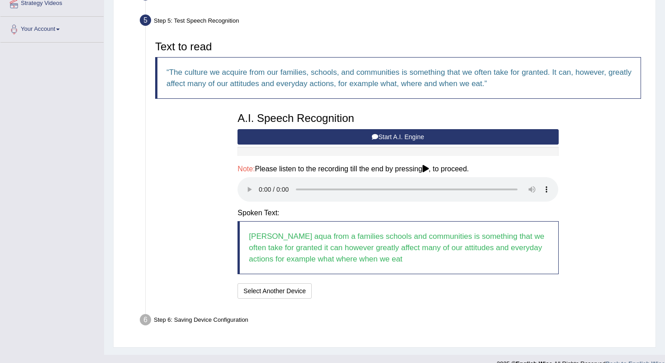
scroll to position [184, 0]
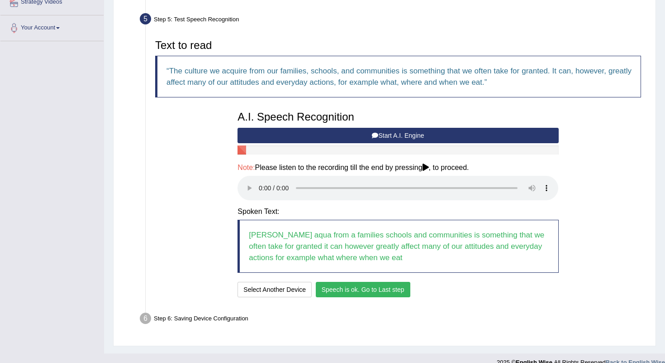
click at [347, 285] on button "Speech is ok. Go to Last step" at bounding box center [363, 289] width 95 height 15
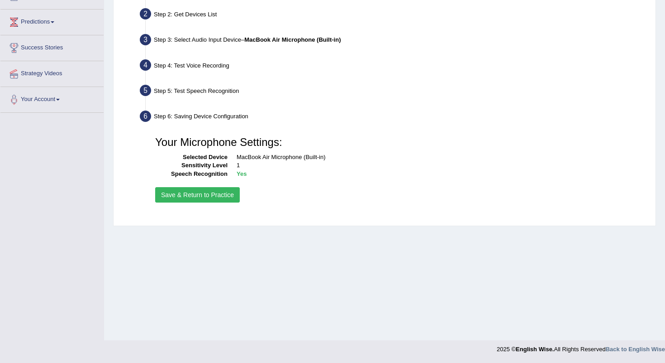
click at [218, 197] on button "Save & Return to Practice" at bounding box center [197, 194] width 85 height 15
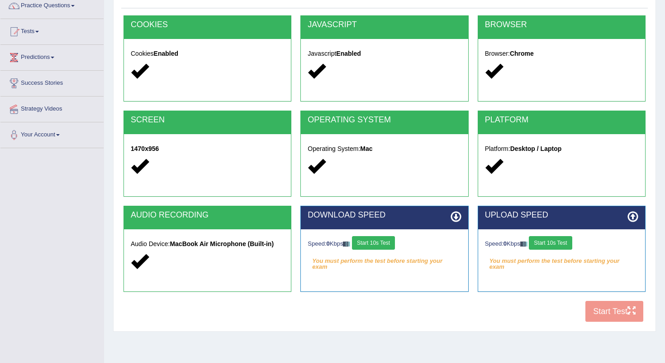
scroll to position [113, 0]
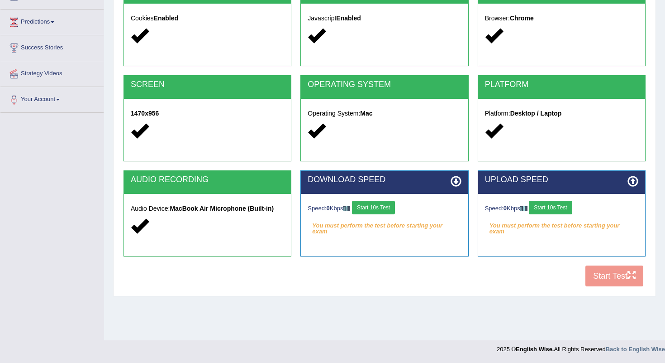
click at [615, 273] on div "COOKIES Cookies Enabled JAVASCRIPT Javascript Enabled BROWSER Browser: Chrome S…" at bounding box center [384, 135] width 527 height 311
click at [390, 208] on button "Start 10s Test" at bounding box center [373, 208] width 43 height 14
click at [565, 206] on button "Start 10s Test" at bounding box center [550, 208] width 43 height 14
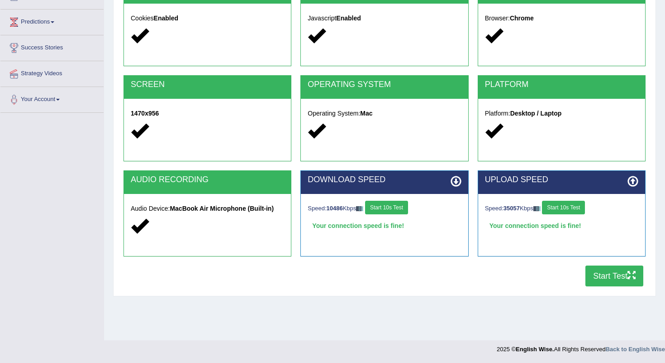
click at [627, 275] on button "Start Test" at bounding box center [615, 275] width 58 height 21
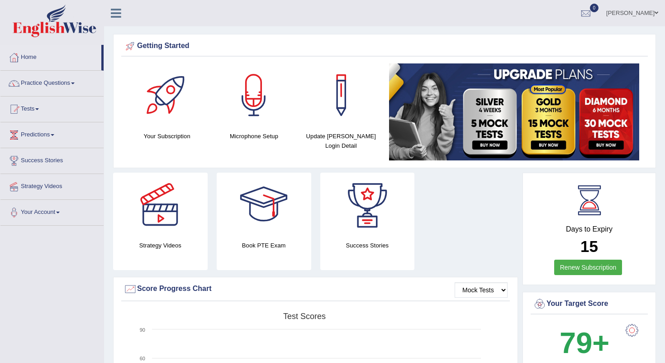
click at [467, 223] on div "Strategy Videos Book PTE Exam Success Stories" at bounding box center [316, 224] width 414 height 104
click at [36, 109] on link "Tests" at bounding box center [51, 107] width 103 height 23
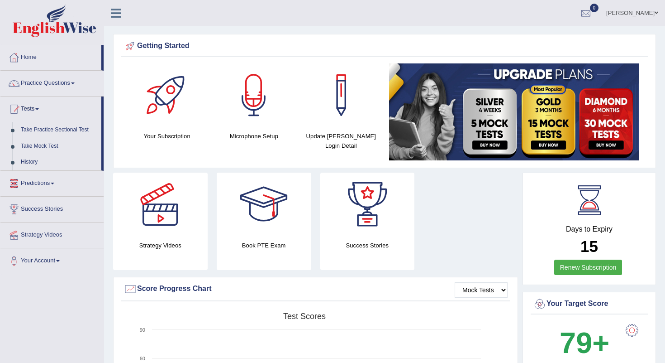
click at [46, 183] on link "Predictions" at bounding box center [51, 182] width 103 height 23
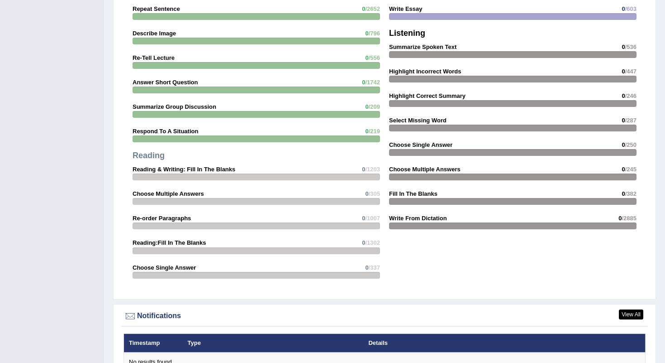
scroll to position [947, 0]
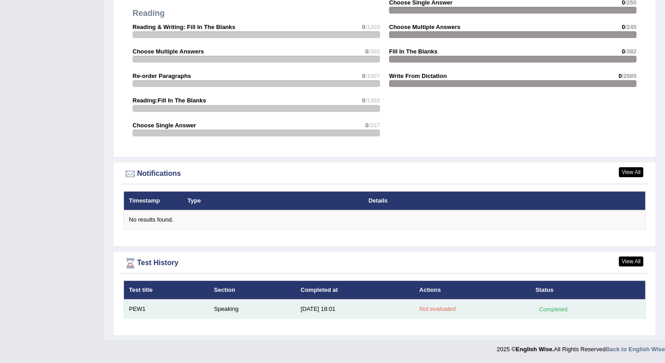
click at [326, 307] on td "10/9/25 18:01" at bounding box center [355, 308] width 119 height 19
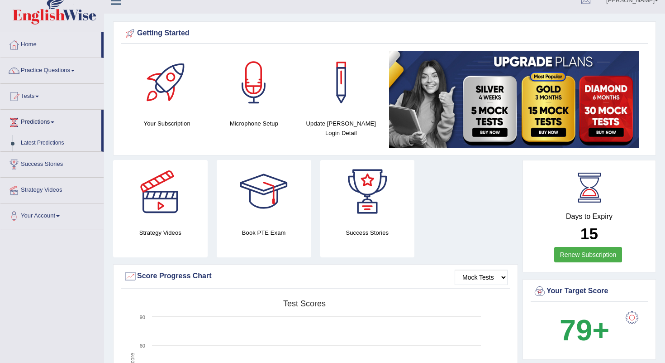
scroll to position [0, 0]
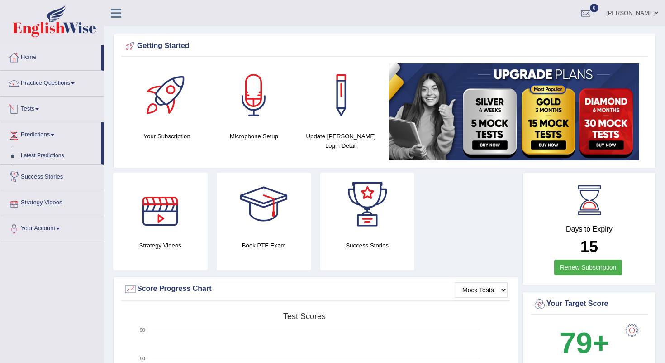
click at [44, 110] on link "Tests" at bounding box center [51, 107] width 103 height 23
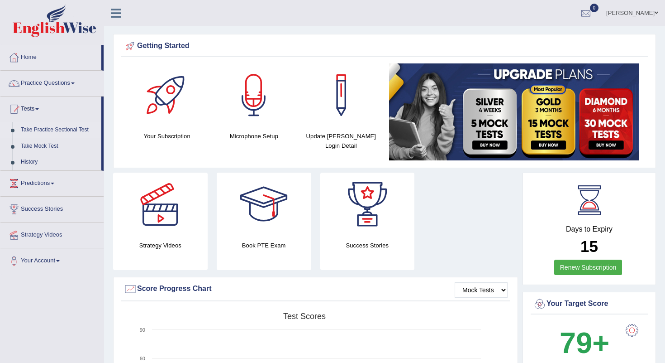
click at [42, 132] on link "Take Practice Sectional Test" at bounding box center [59, 130] width 85 height 16
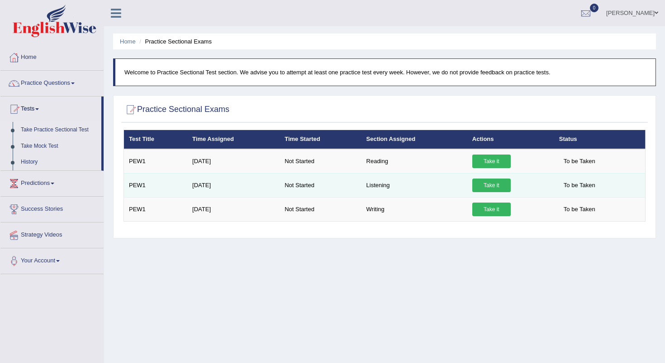
click at [486, 186] on link "Take it" at bounding box center [492, 185] width 38 height 14
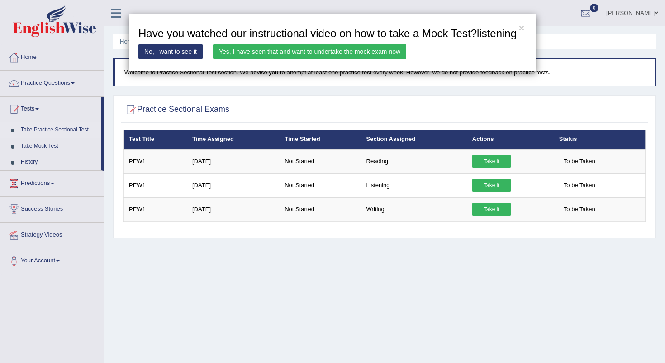
click at [320, 59] on link "Yes, I have seen that and want to undertake the mock exam now" at bounding box center [309, 51] width 193 height 15
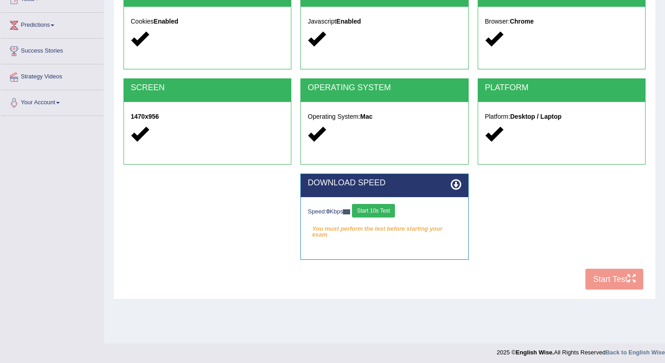
scroll to position [113, 0]
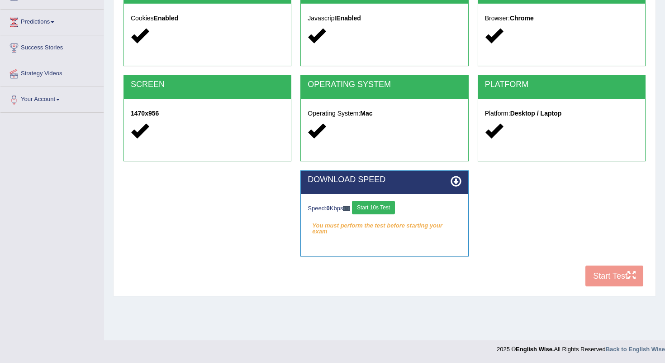
click at [382, 208] on button "Start 10s Test" at bounding box center [373, 208] width 43 height 14
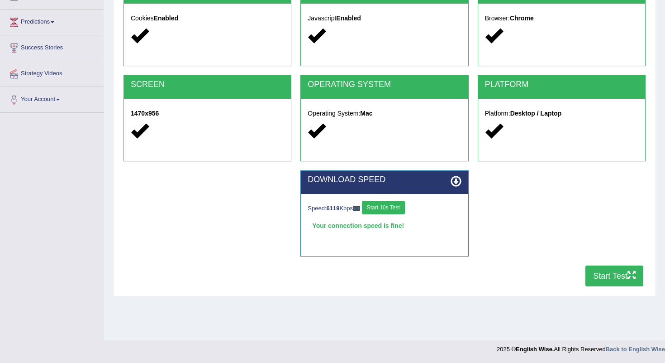
click at [620, 270] on button "Start Test" at bounding box center [615, 275] width 58 height 21
